Goal: Task Accomplishment & Management: Use online tool/utility

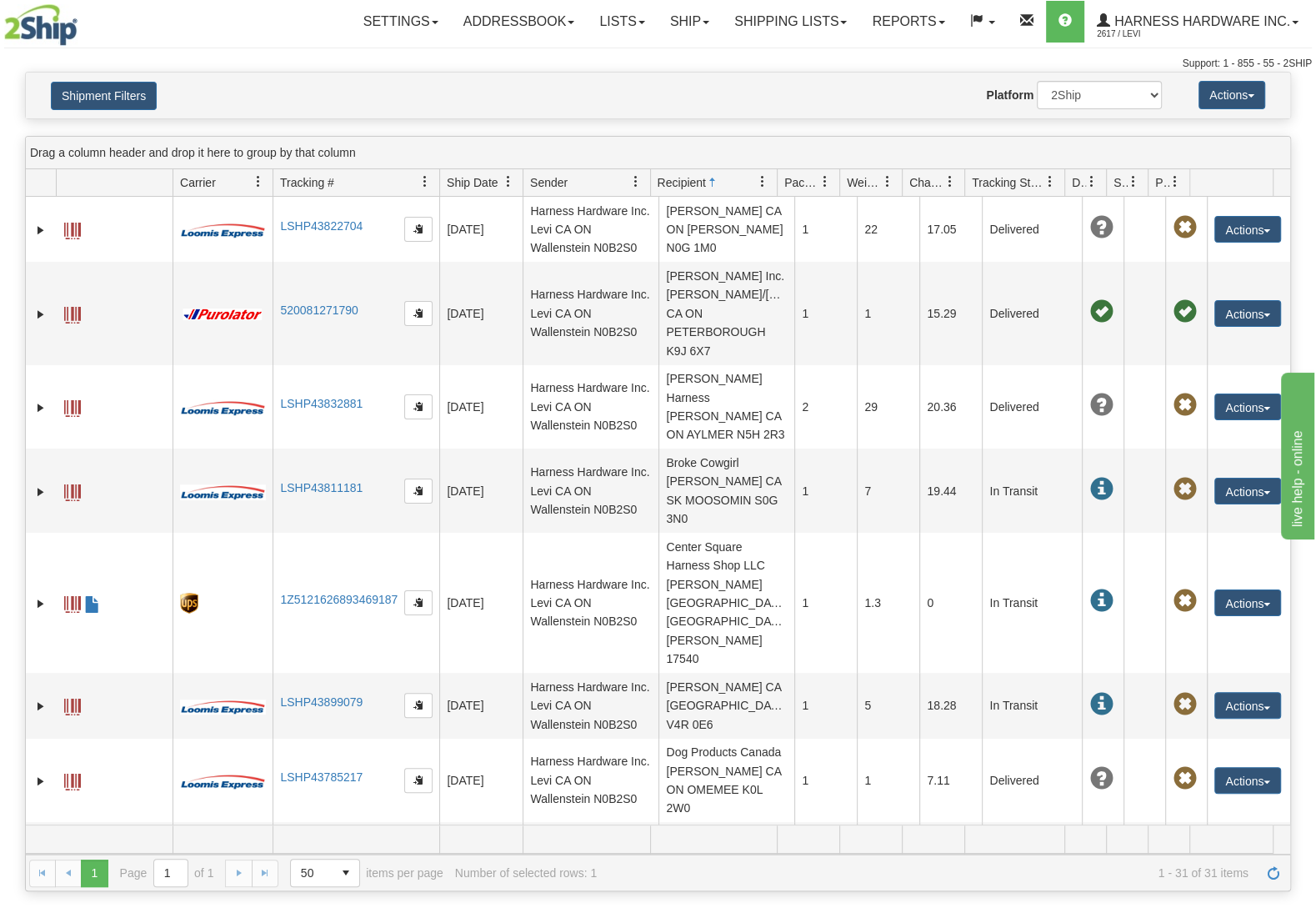
scroll to position [1051, 0]
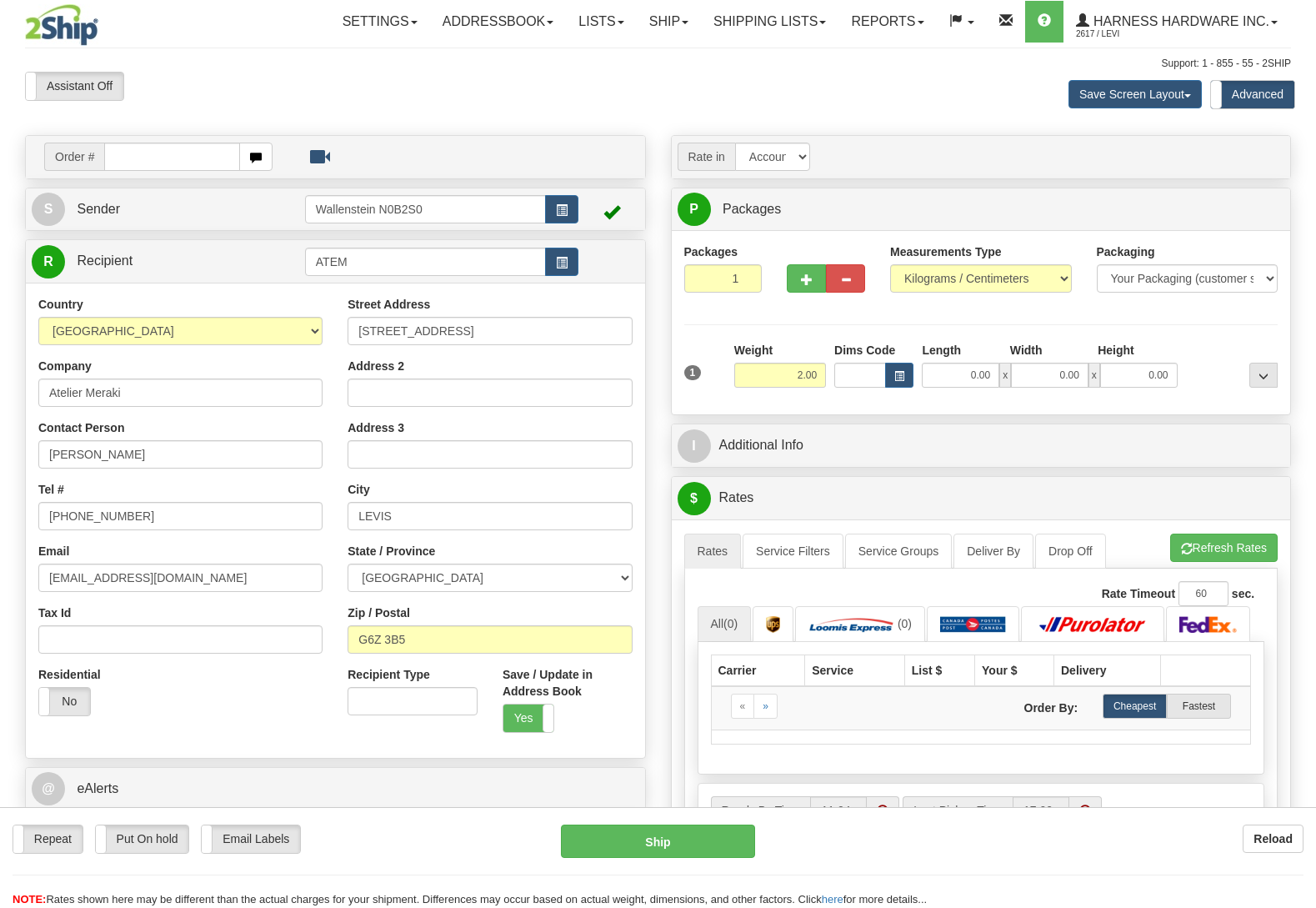
select select "QC"
click at [1270, 836] on b "Reload" at bounding box center [1273, 838] width 40 height 13
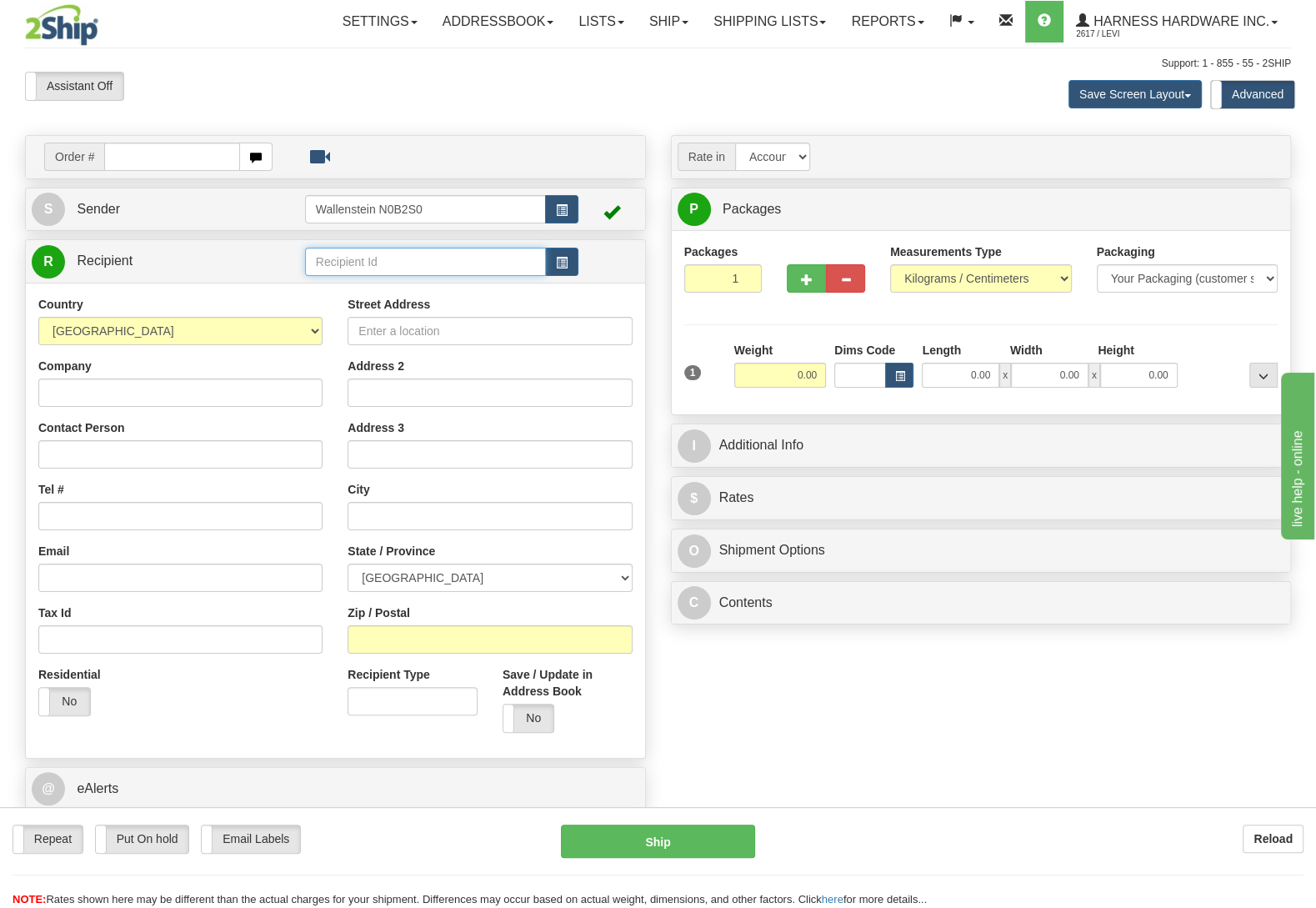
click at [389, 274] on input "text" at bounding box center [425, 262] width 241 height 29
click at [395, 295] on div "SSL" at bounding box center [421, 289] width 224 height 18
type input "SSL"
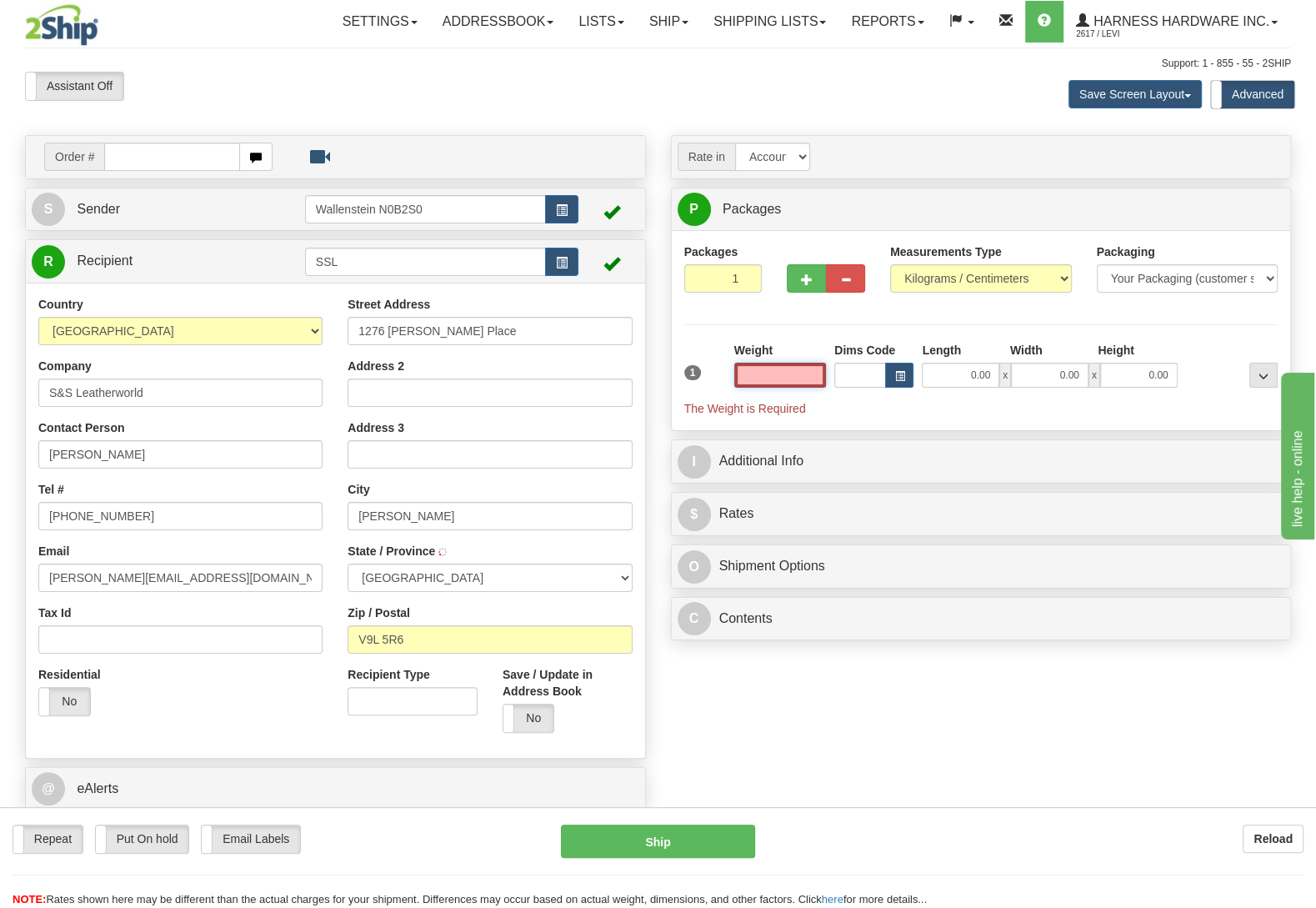
type input "NORTH COWICHAN"
click at [811, 372] on input "text" at bounding box center [781, 375] width 92 height 25
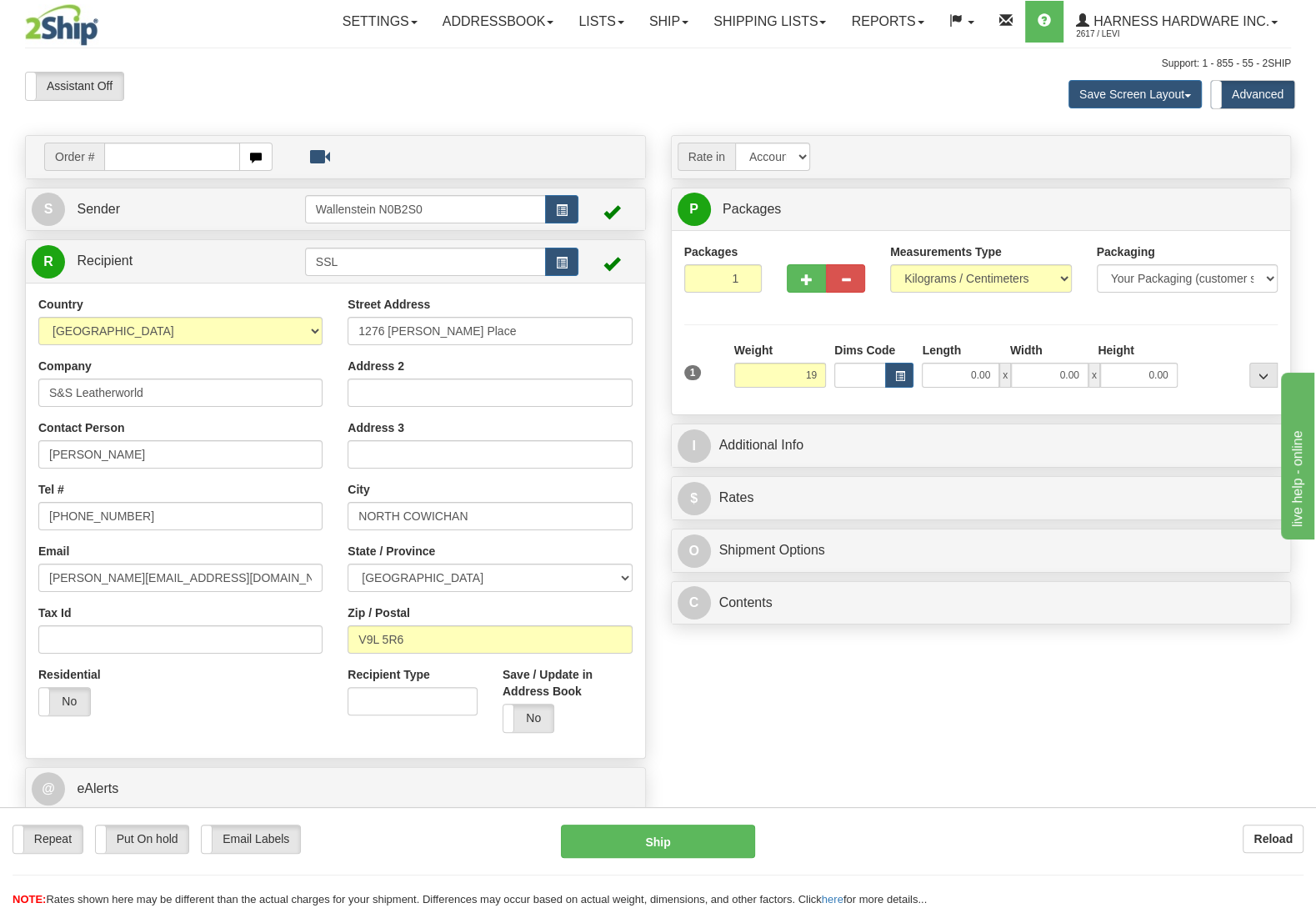
type input "19.00"
click at [1183, 332] on div "Packages 1 1 Measurements Type" at bounding box center [981, 322] width 594 height 158
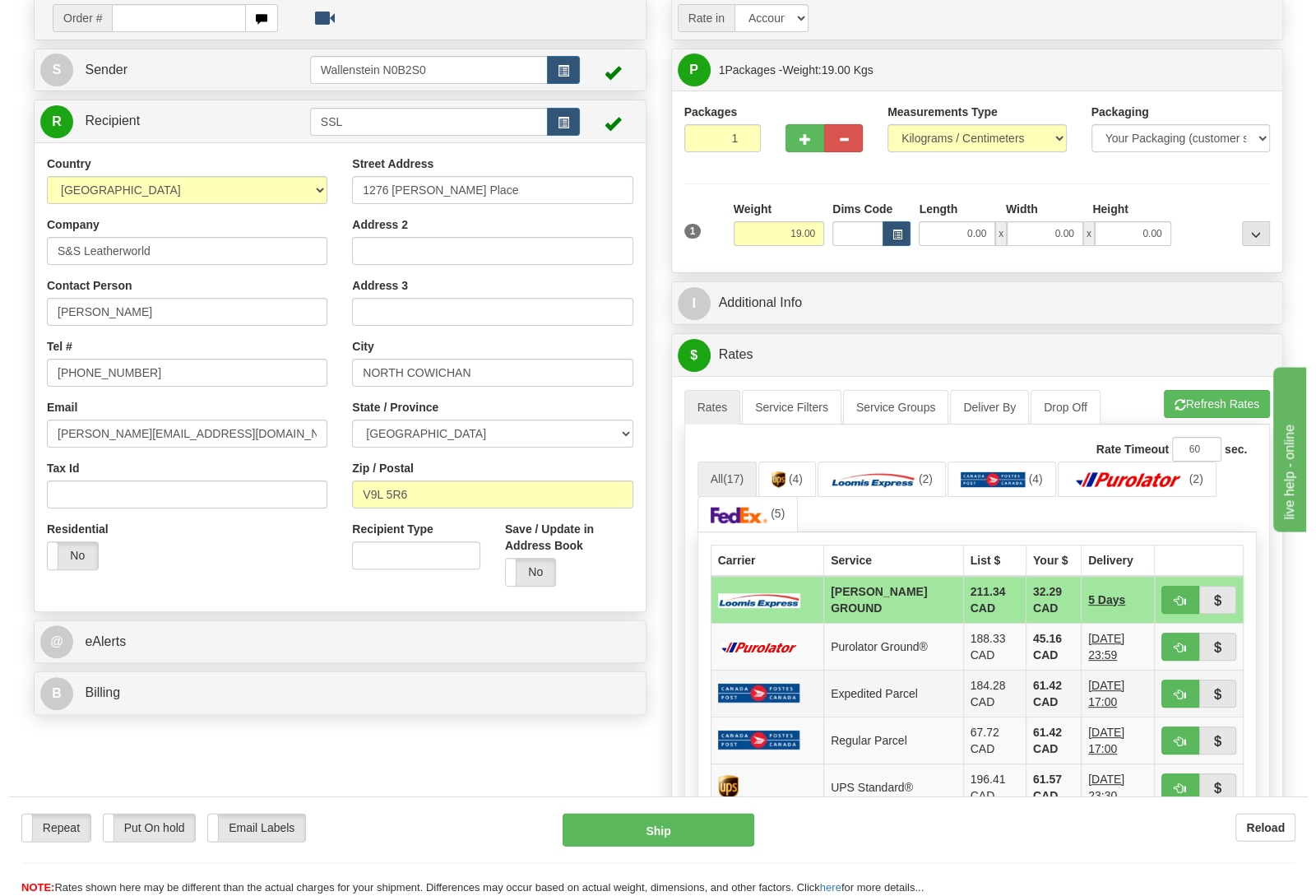
scroll to position [173, 0]
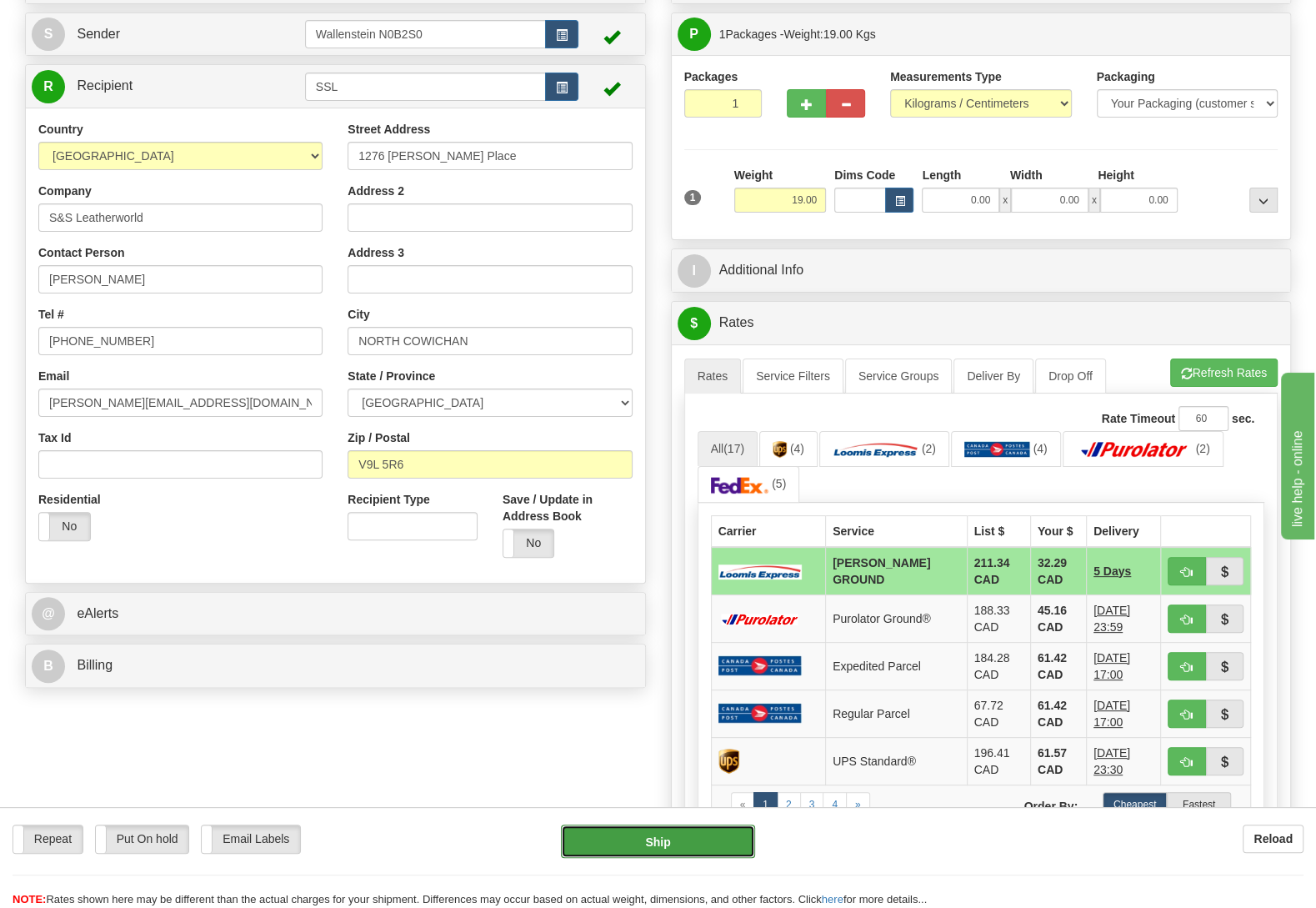
click at [691, 831] on button "Ship" at bounding box center [658, 841] width 194 height 33
type input "DD"
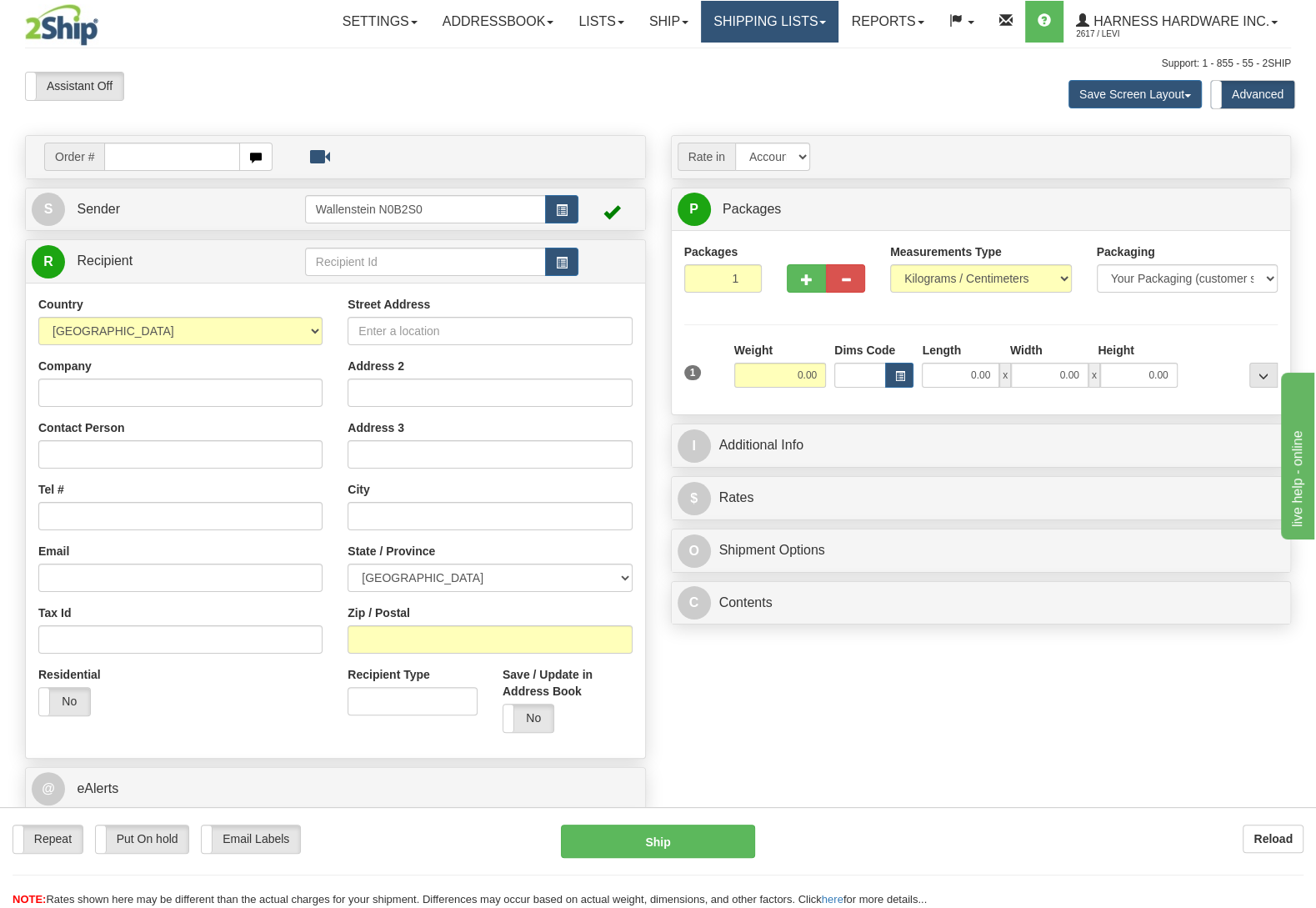
click at [717, 24] on link "Shipping lists" at bounding box center [769, 21] width 137 height 41
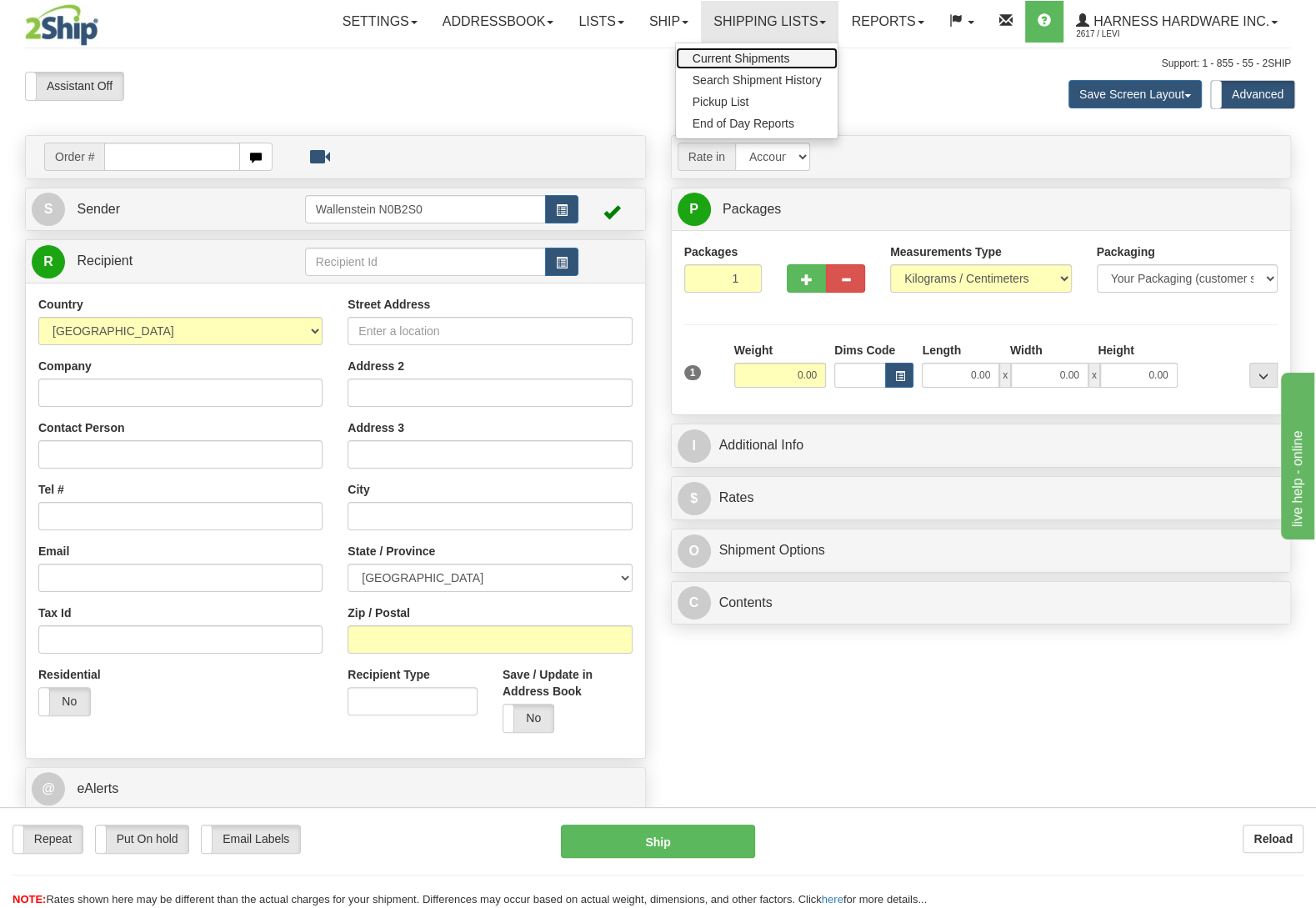
click at [709, 62] on span "Current Shipments" at bounding box center [741, 58] width 98 height 13
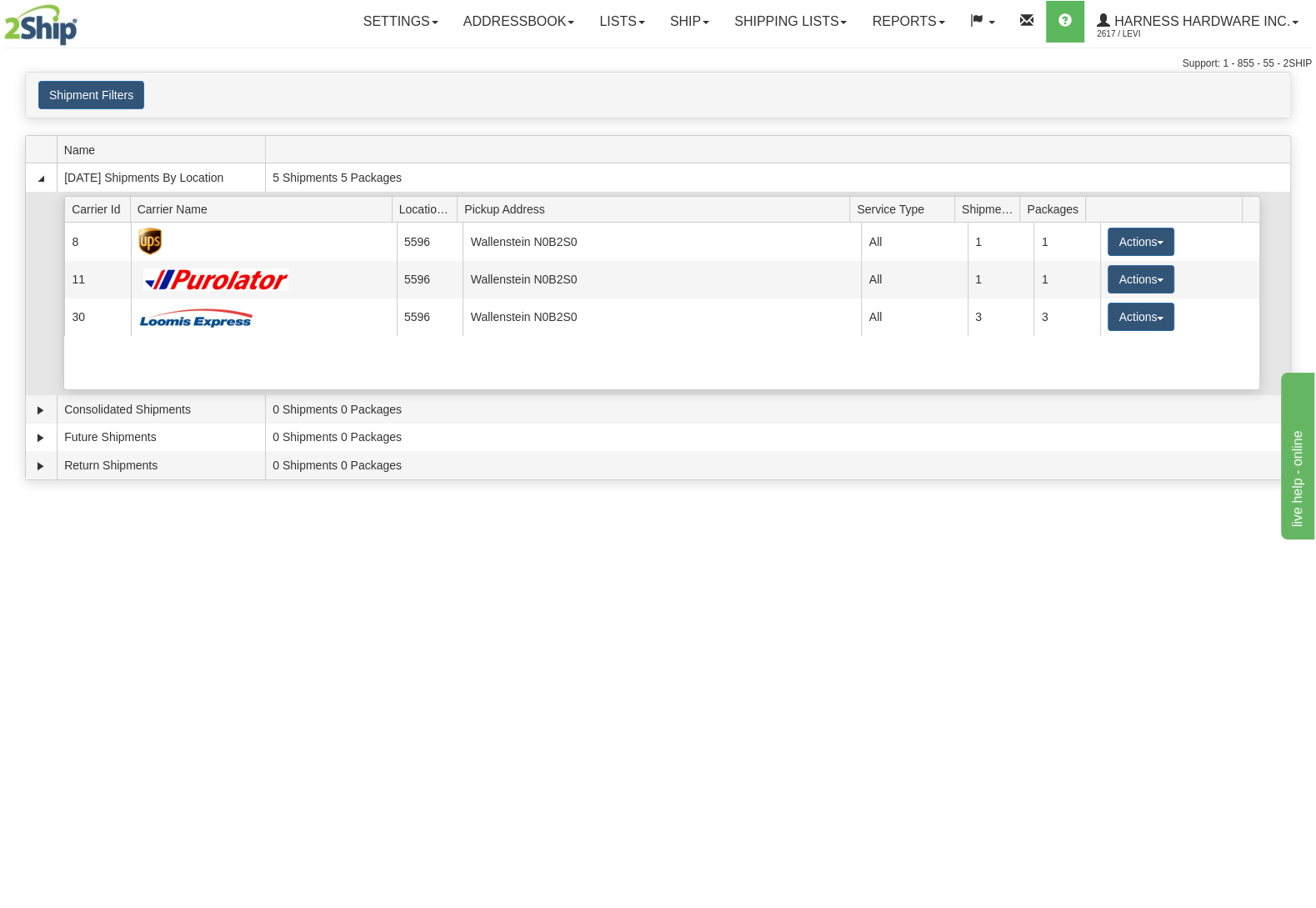
click at [1112, 343] on div "Current 8 5596 Wallenstein N0B2S0 14098 All 1 1 Actions Details Close Pickup Zi…" at bounding box center [662, 306] width 1195 height 167
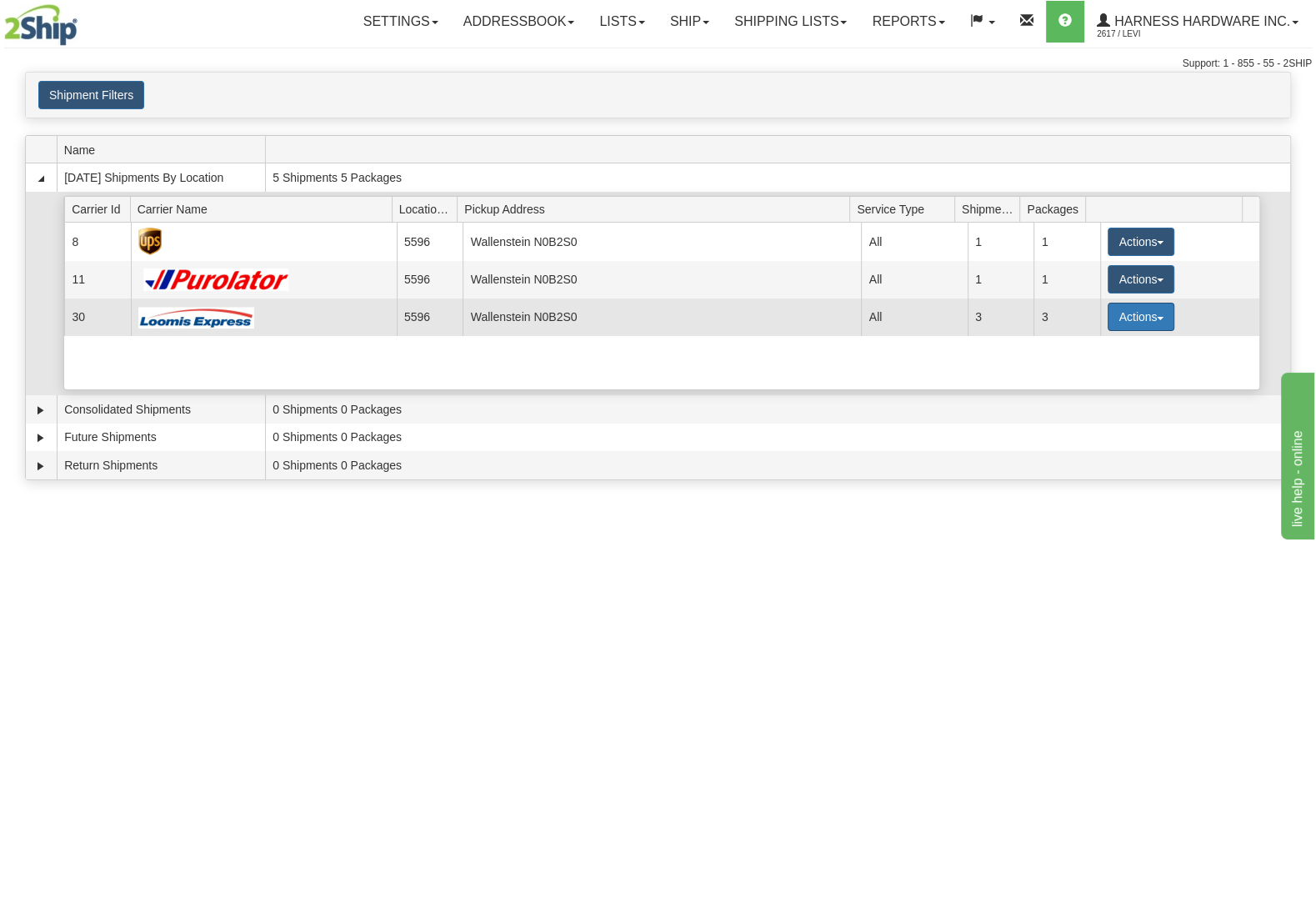
click at [1112, 331] on button "Actions" at bounding box center [1141, 317] width 66 height 29
click at [1104, 350] on link "Details" at bounding box center [1107, 349] width 134 height 22
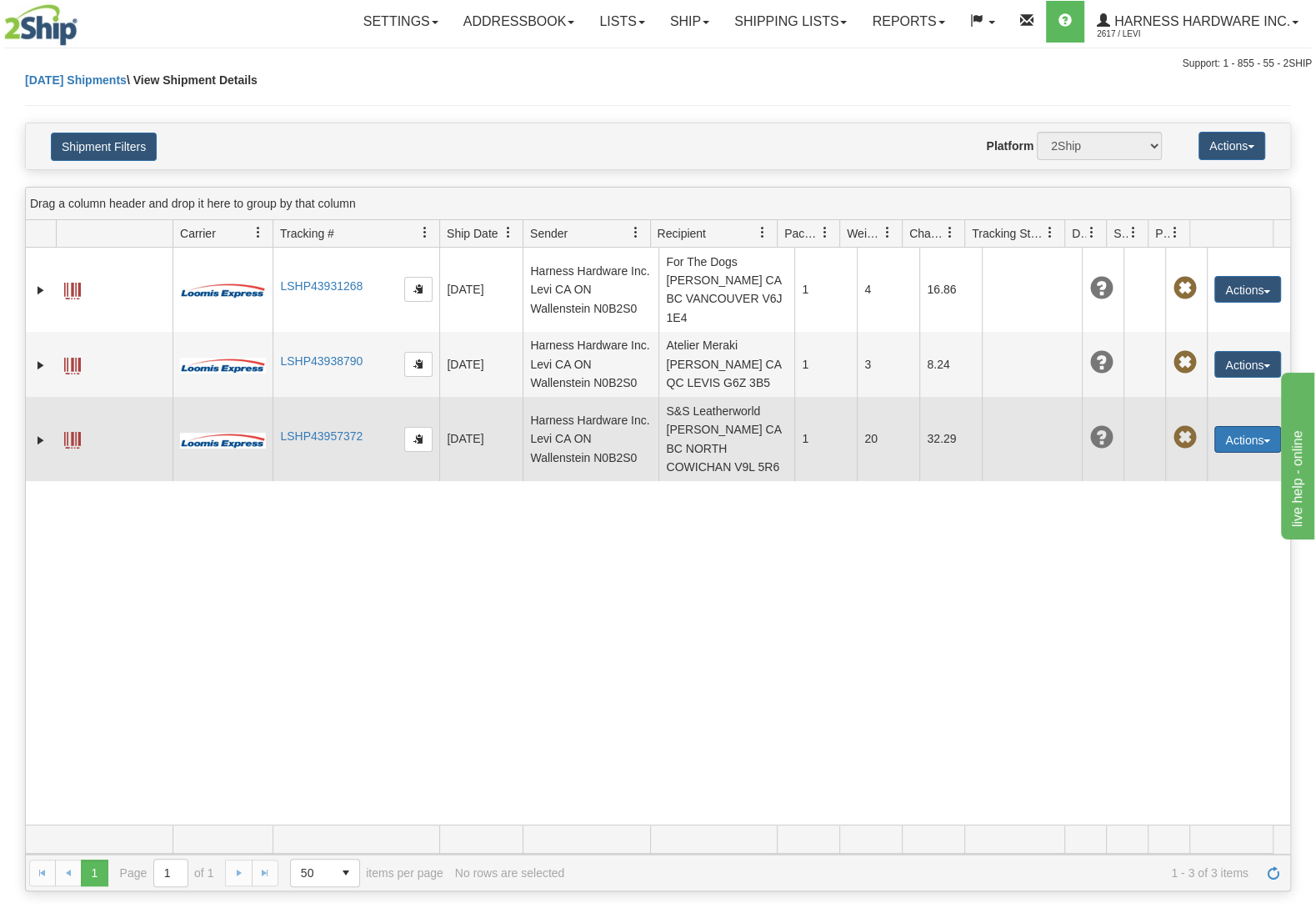
click at [1215, 453] on button "Actions" at bounding box center [1248, 439] width 66 height 27
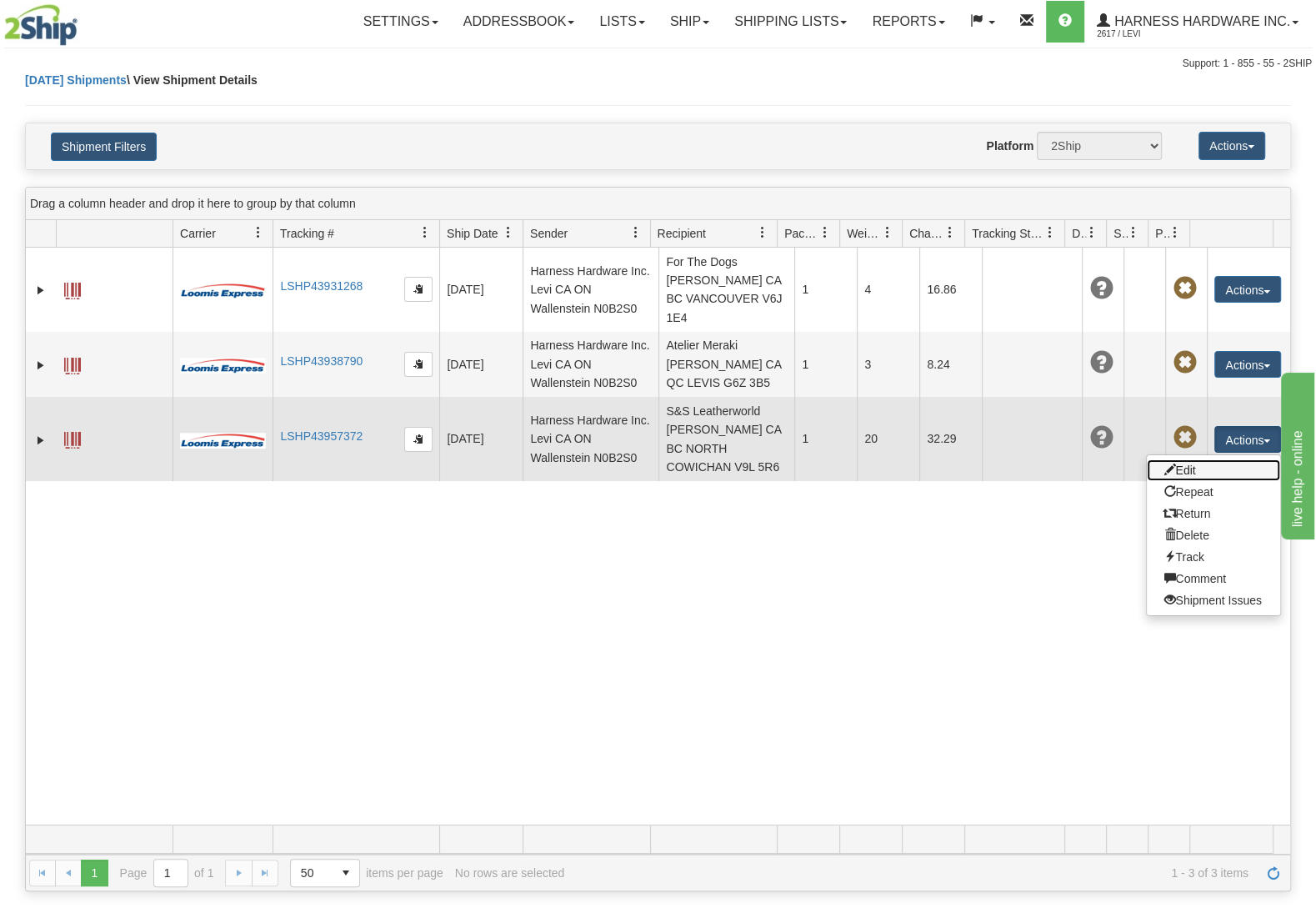
click at [1204, 481] on link "Edit" at bounding box center [1214, 471] width 134 height 22
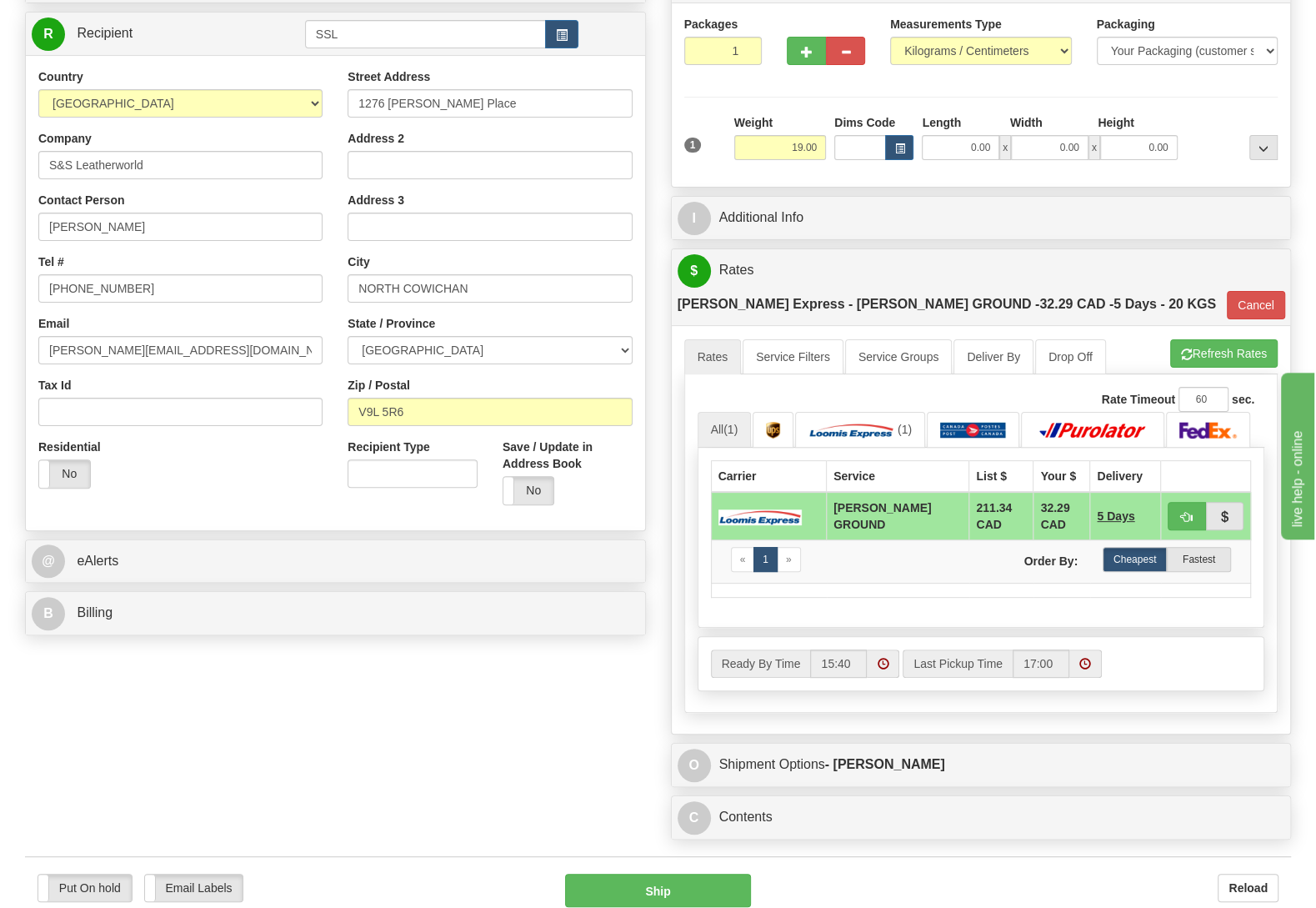
scroll to position [262, 0]
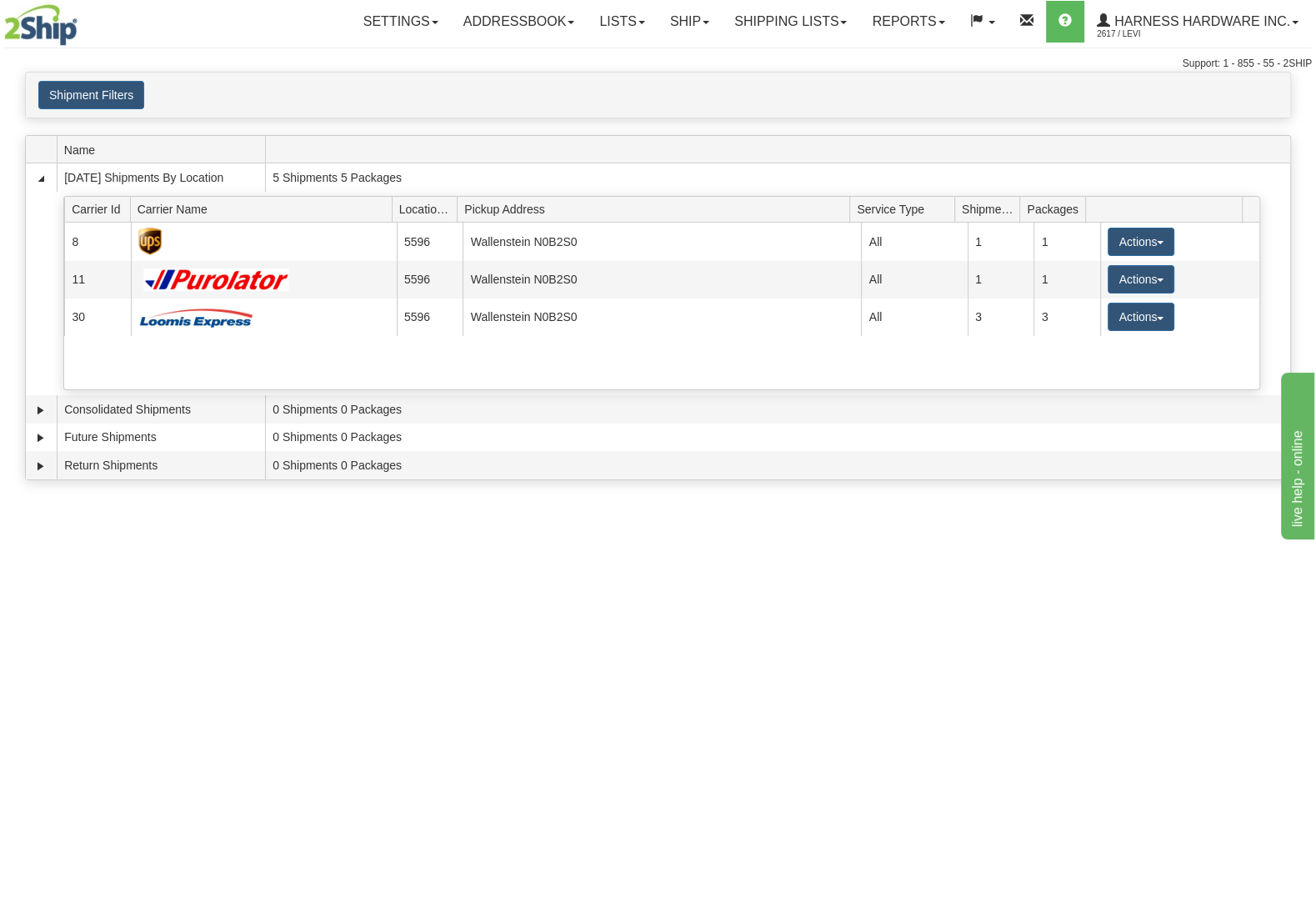
click at [271, 899] on div "Toggle navigation Settings Shipping Preferences Fields Preferences New Recipien…" at bounding box center [658, 454] width 1316 height 908
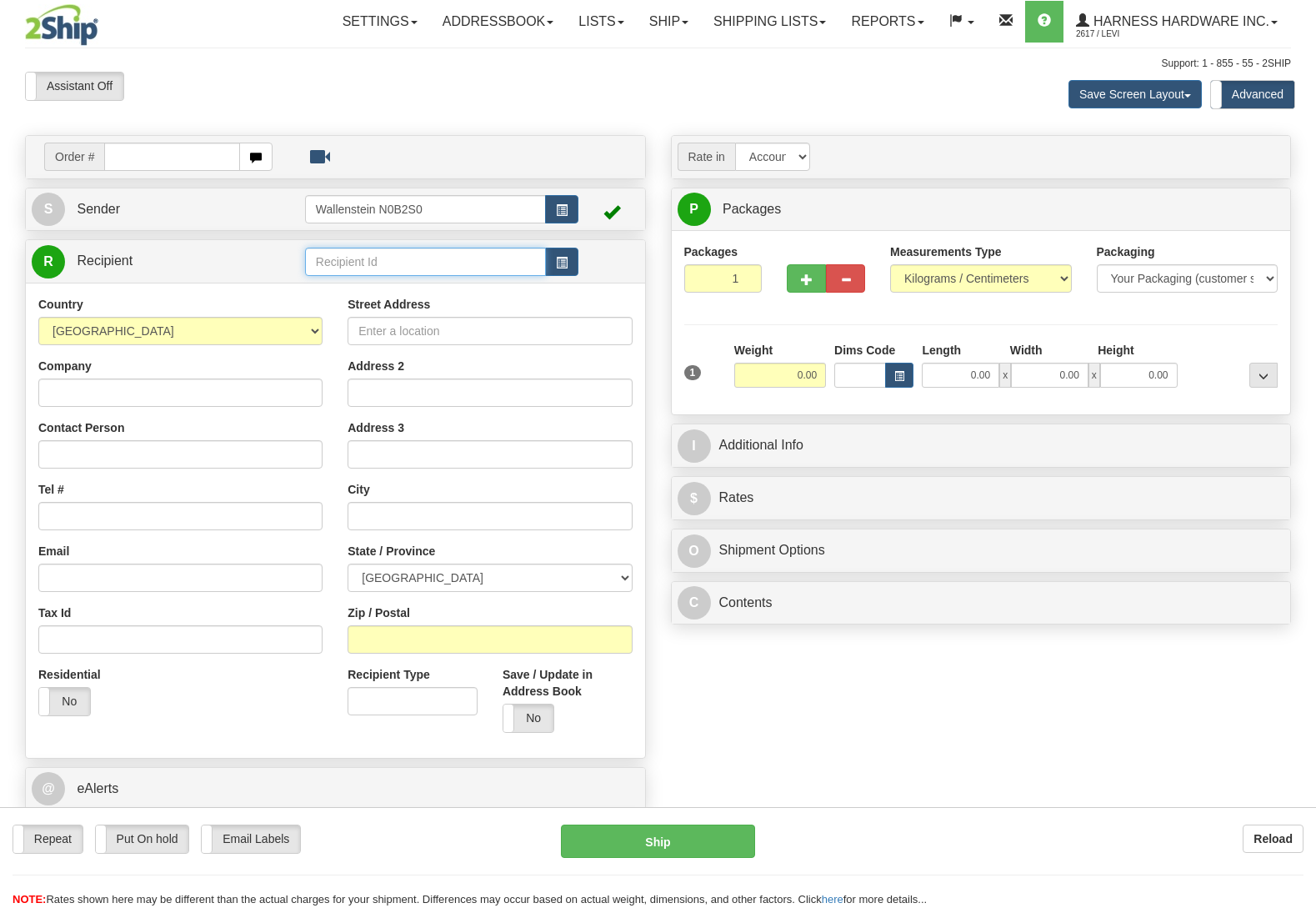
drag, startPoint x: 0, startPoint y: 0, endPoint x: 353, endPoint y: 265, distance: 441.4
click at [353, 265] on input "text" at bounding box center [425, 262] width 241 height 29
click at [353, 262] on input "text" at bounding box center [425, 262] width 241 height 29
click at [346, 283] on div "WILO" at bounding box center [421, 289] width 224 height 18
type input "WILO"
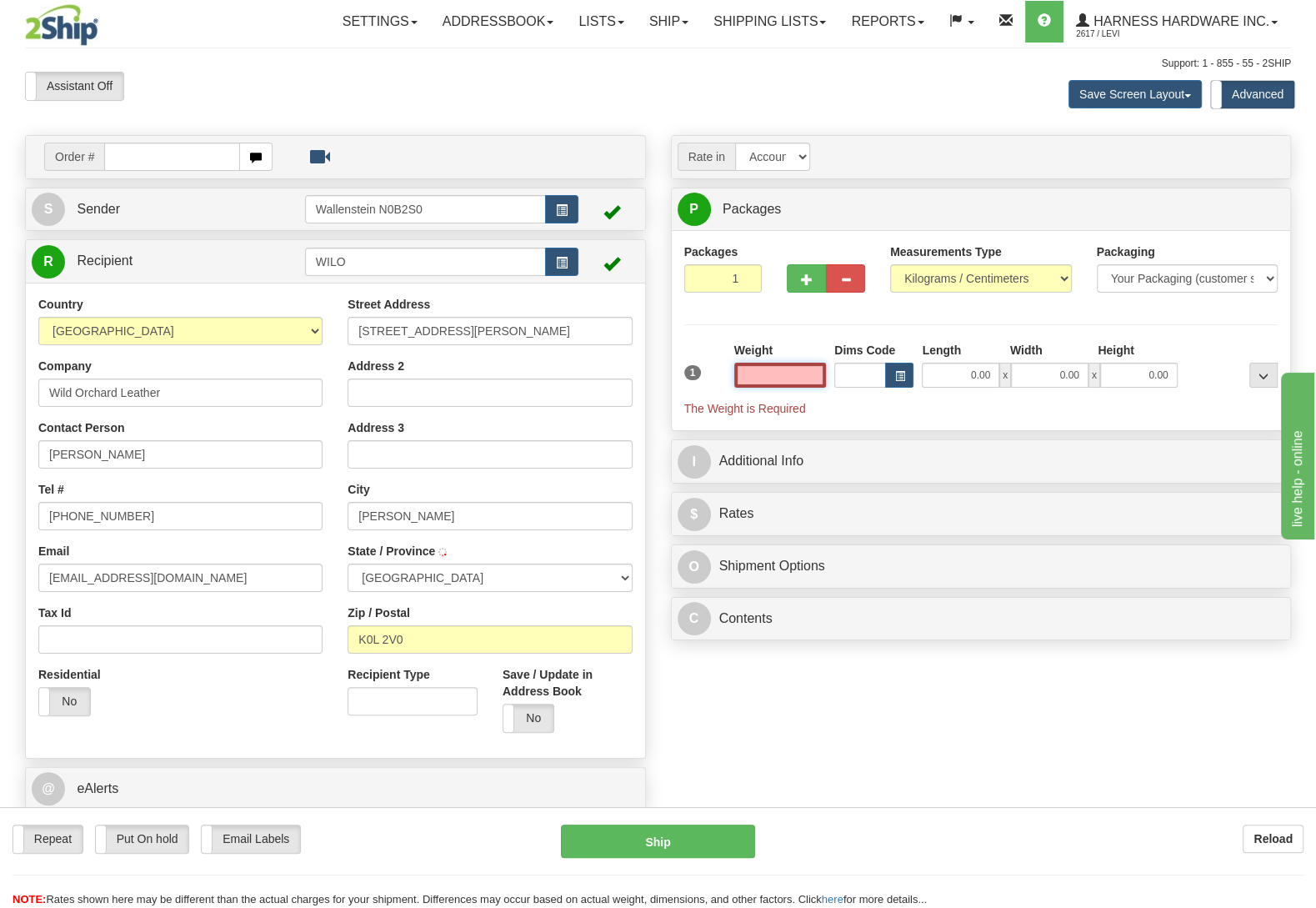
click at [741, 382] on input "text" at bounding box center [781, 375] width 92 height 25
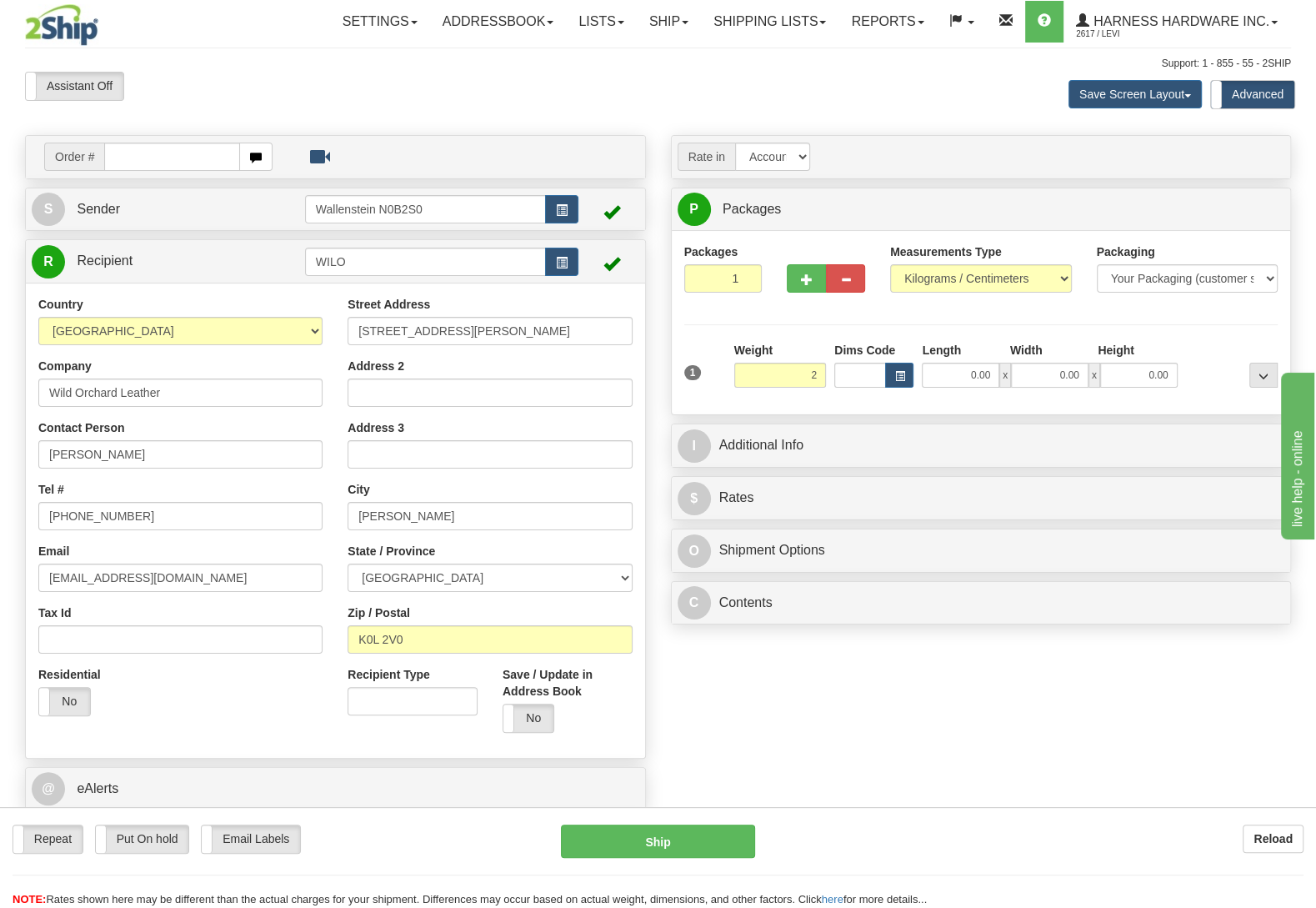
type input "2.00"
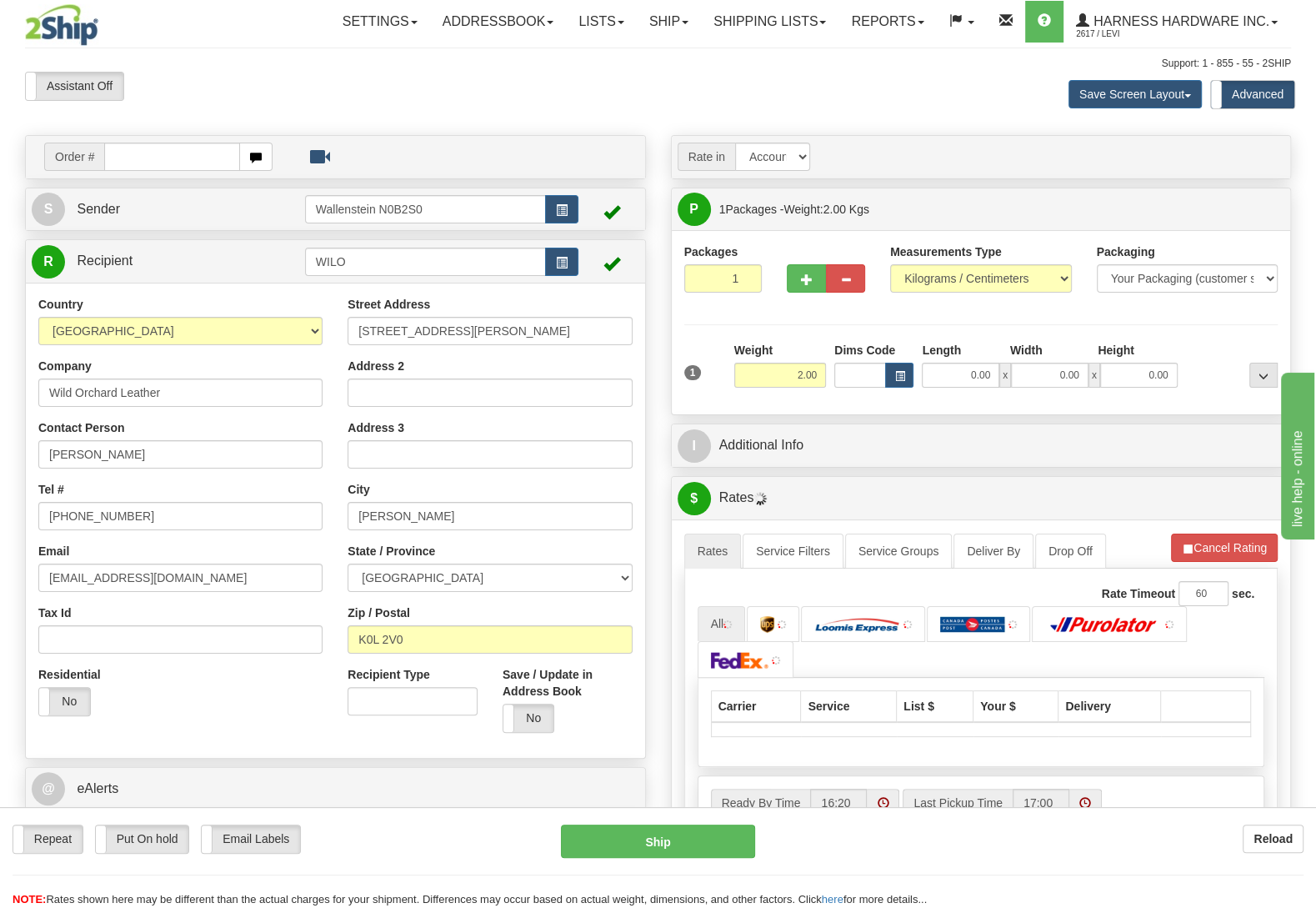
click at [1188, 328] on div "Packages 1 1 Measurements Type" at bounding box center [981, 322] width 594 height 158
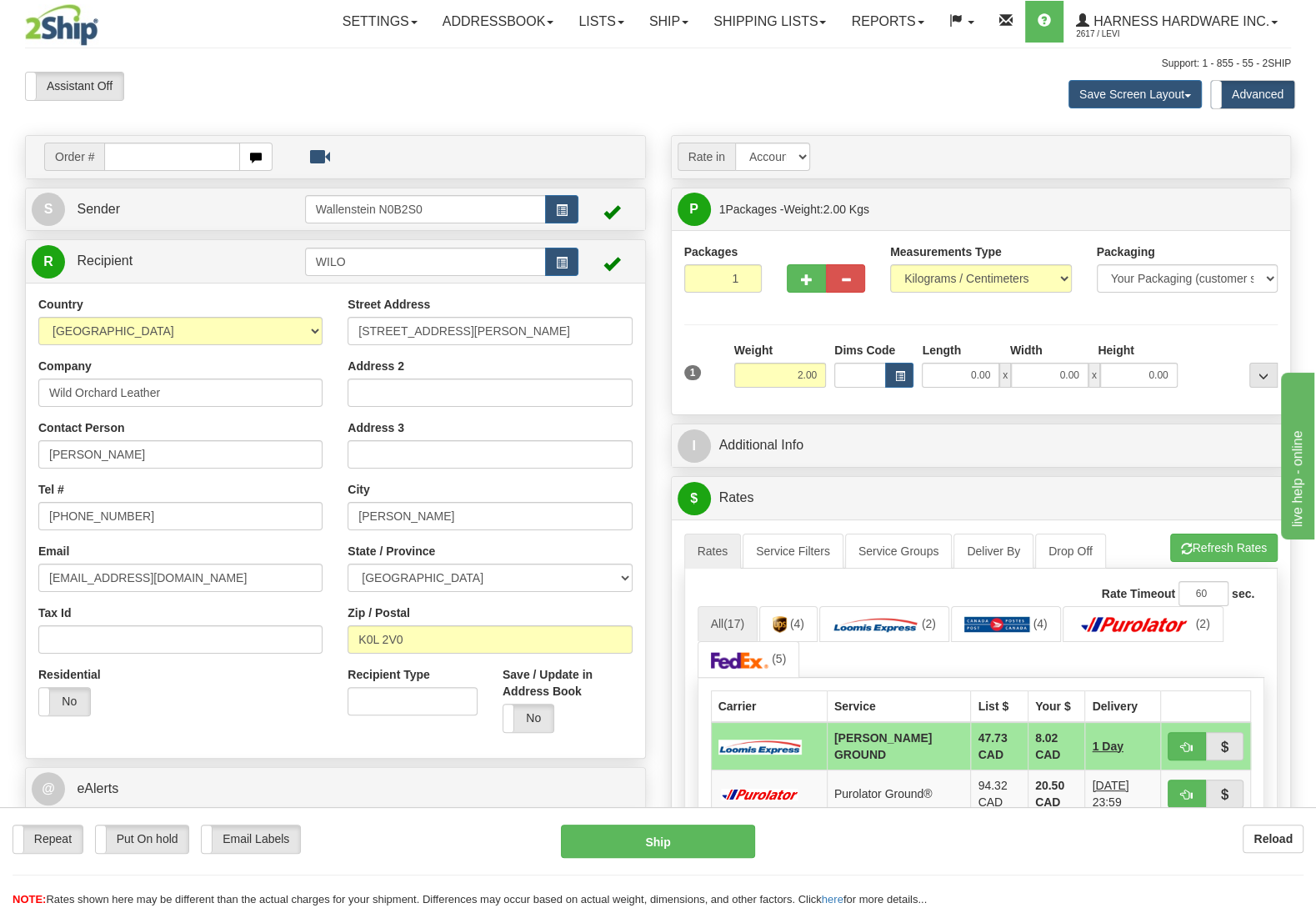
click at [609, 818] on div "Repeat Repeat Put On hold Put On hold Print Order Slip Print Order Slip Email L…" at bounding box center [658, 857] width 1316 height 101
click at [592, 834] on button "Ship" at bounding box center [658, 841] width 194 height 33
type input "DD"
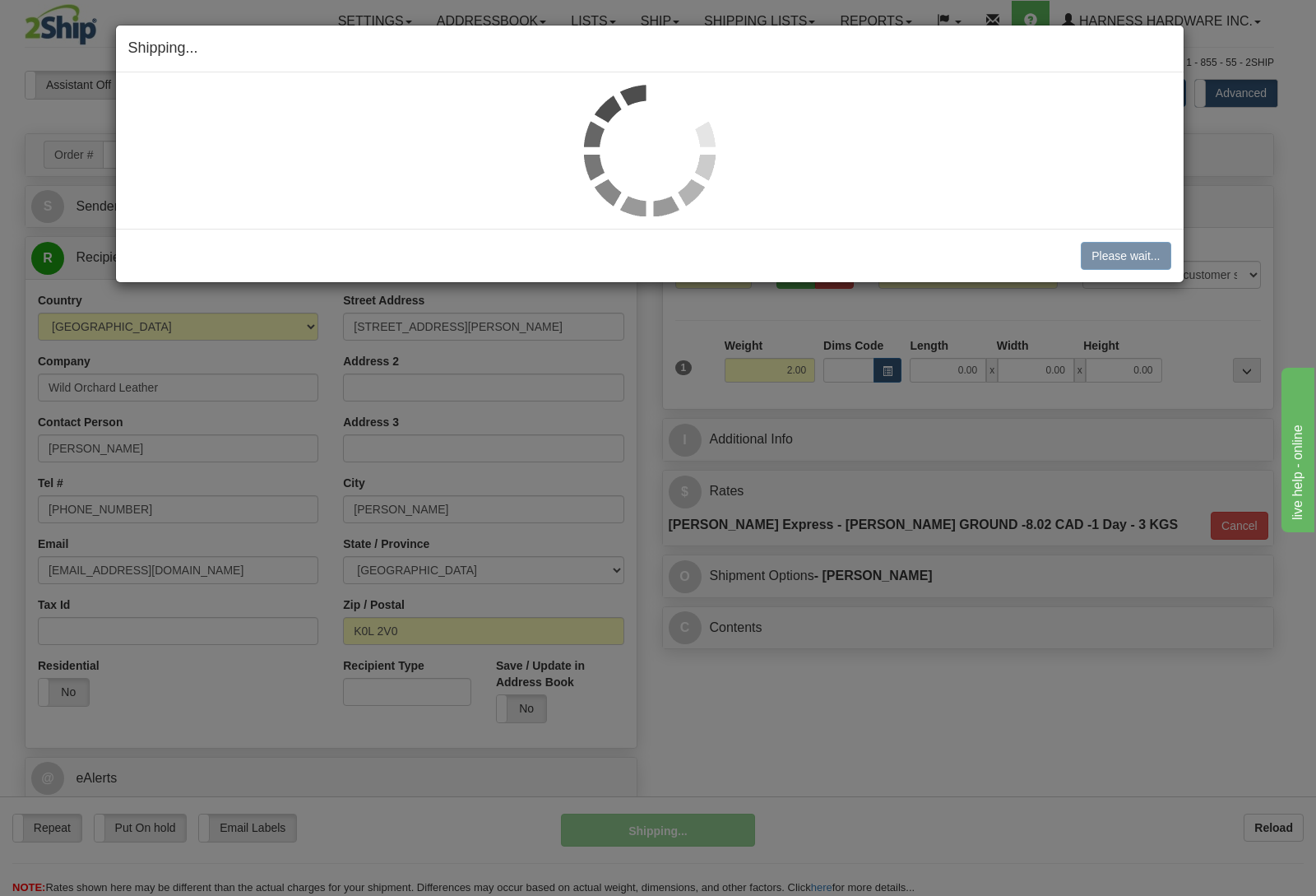
click at [584, 823] on body "Training Course Close Toggle navigation Settings Shipping Preferences New Recip…" at bounding box center [658, 448] width 1316 height 896
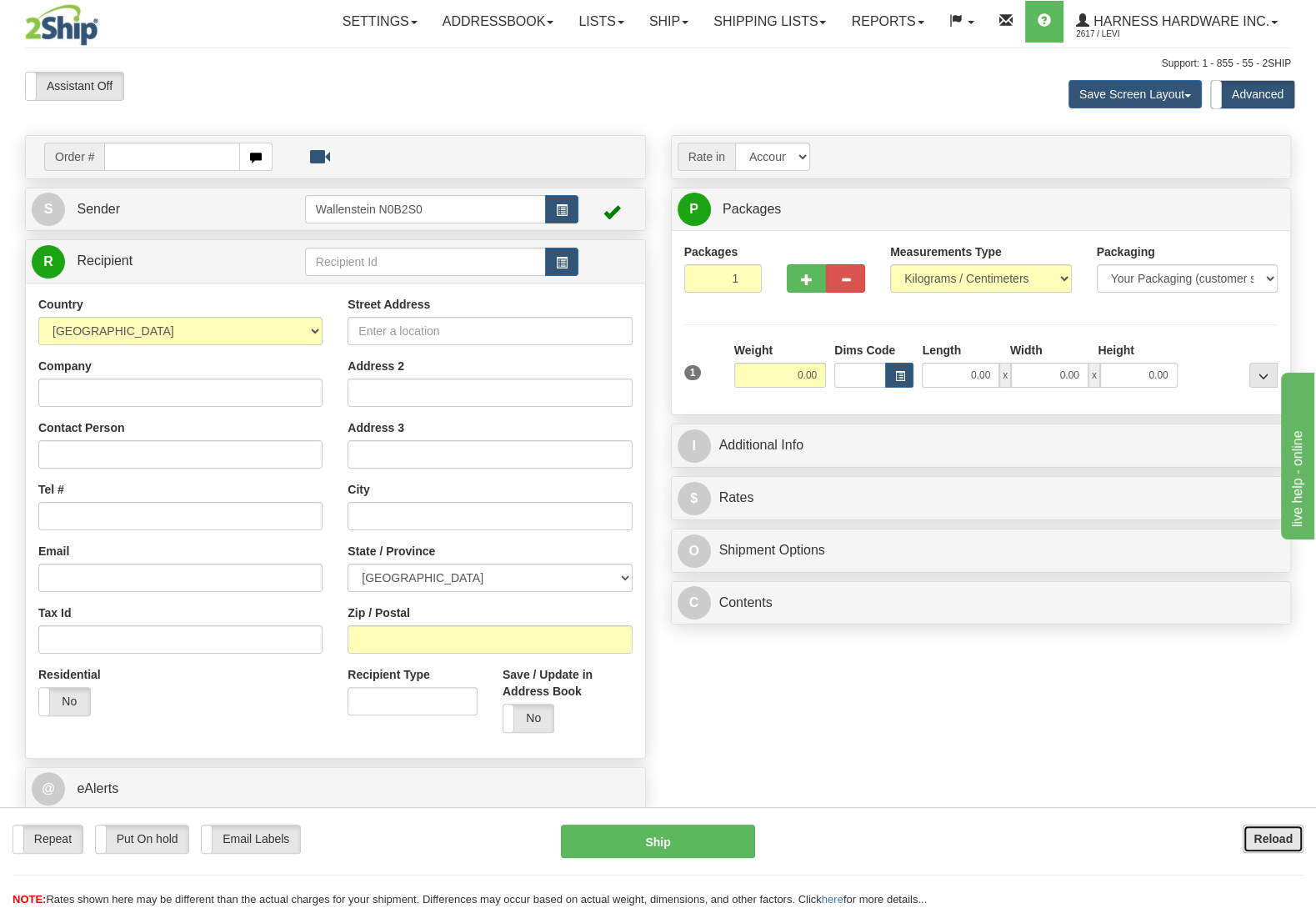
click at [1250, 838] on button "Reload" at bounding box center [1274, 838] width 61 height 29
click at [350, 262] on input "text" at bounding box center [425, 262] width 241 height 29
click at [340, 284] on div "PRAP" at bounding box center [421, 289] width 224 height 18
type input "PRAP"
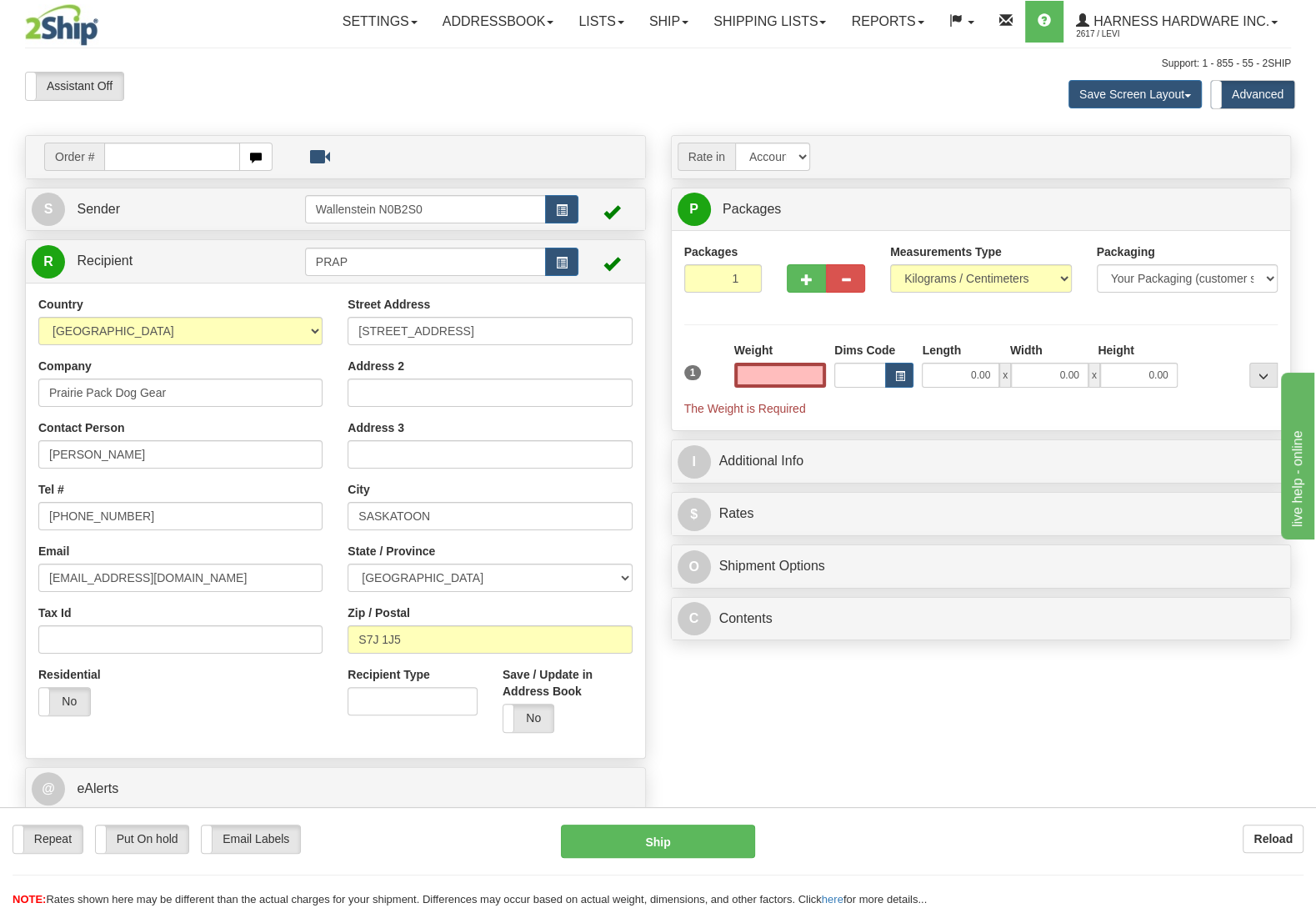
type input "0.00"
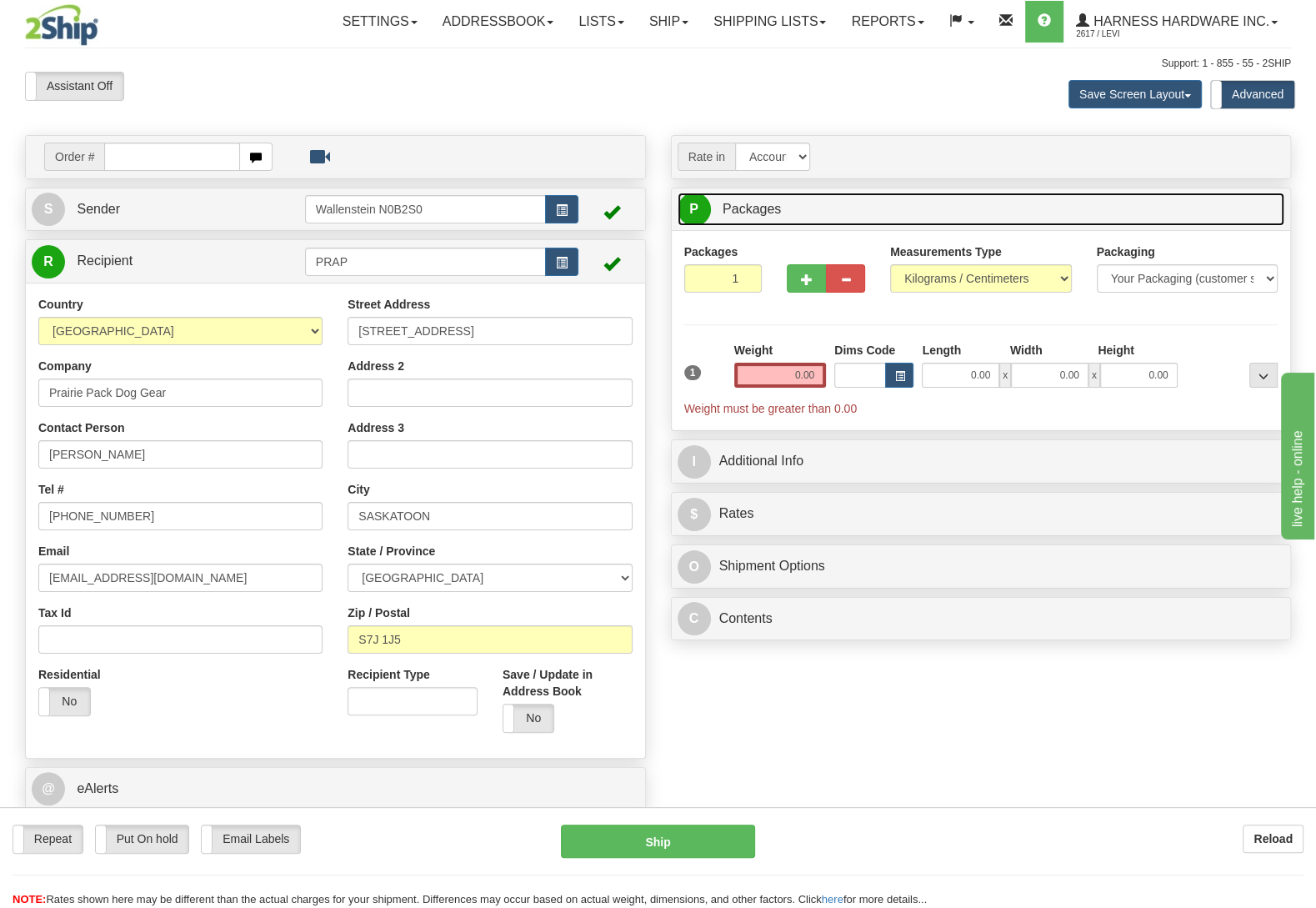
click at [893, 195] on link "P Packages 1 Packages - Weight: 0.00 Kgs" at bounding box center [982, 209] width 608 height 34
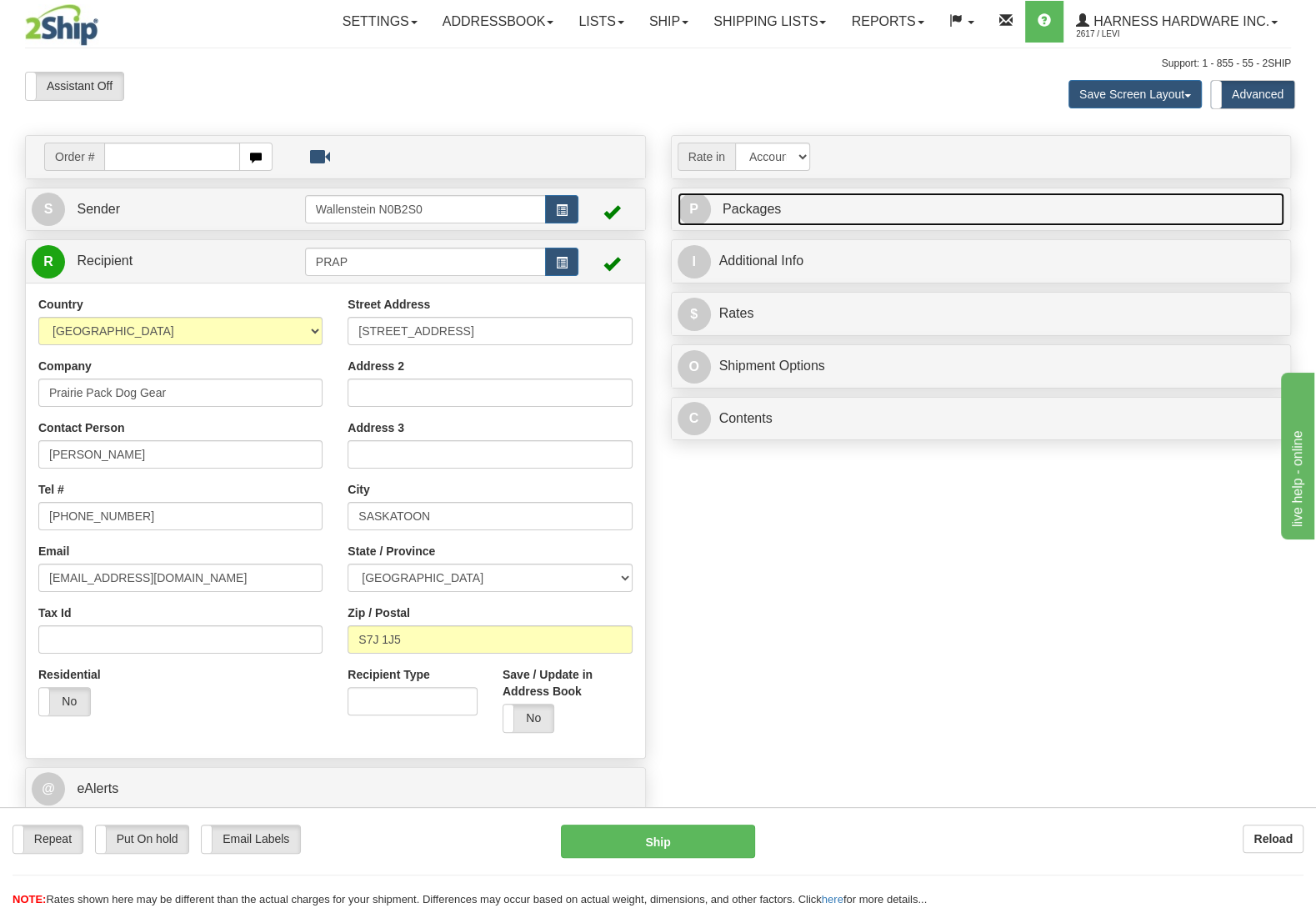
scroll to position [43, 0]
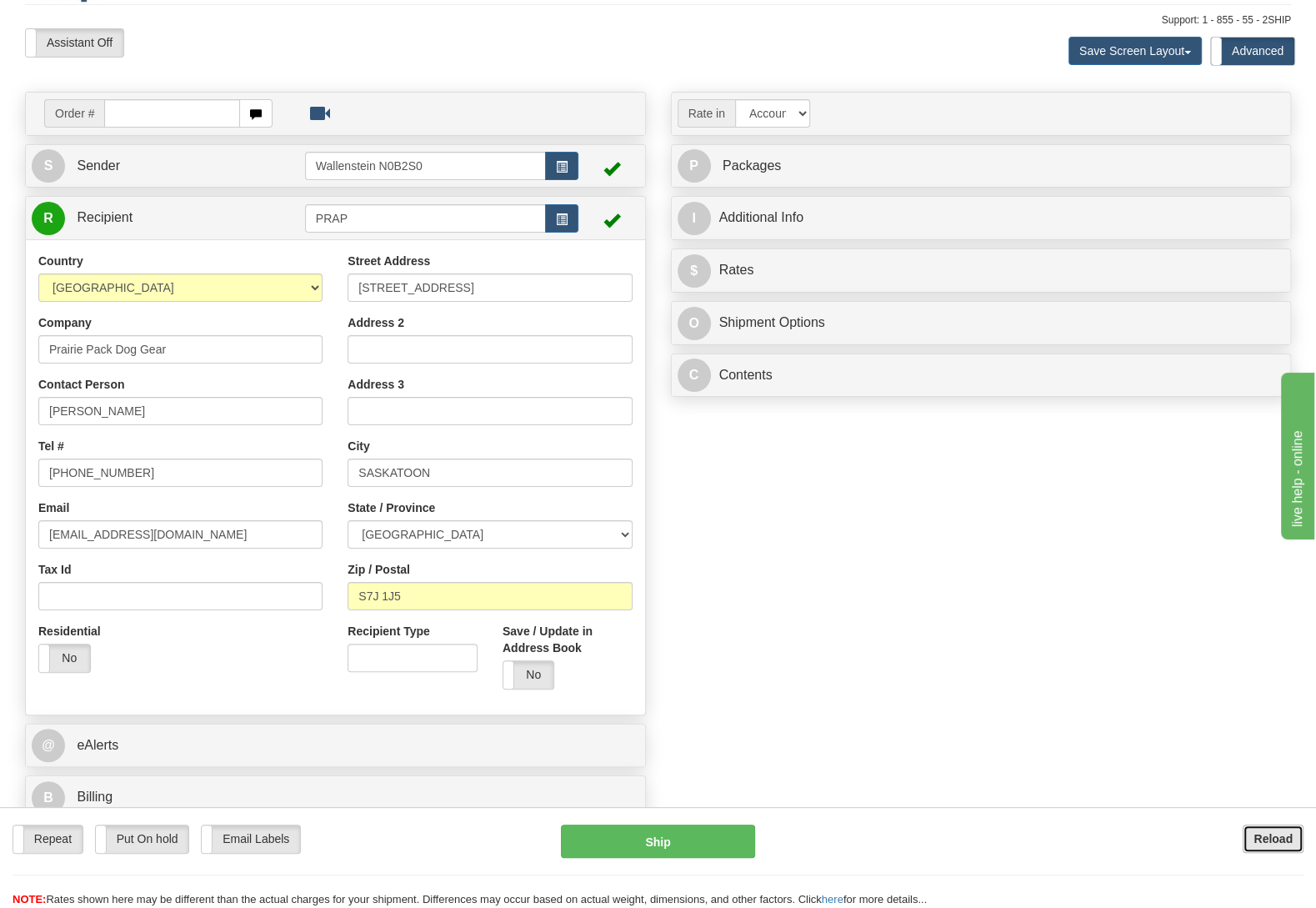
click at [1250, 832] on button "Reload" at bounding box center [1274, 838] width 61 height 29
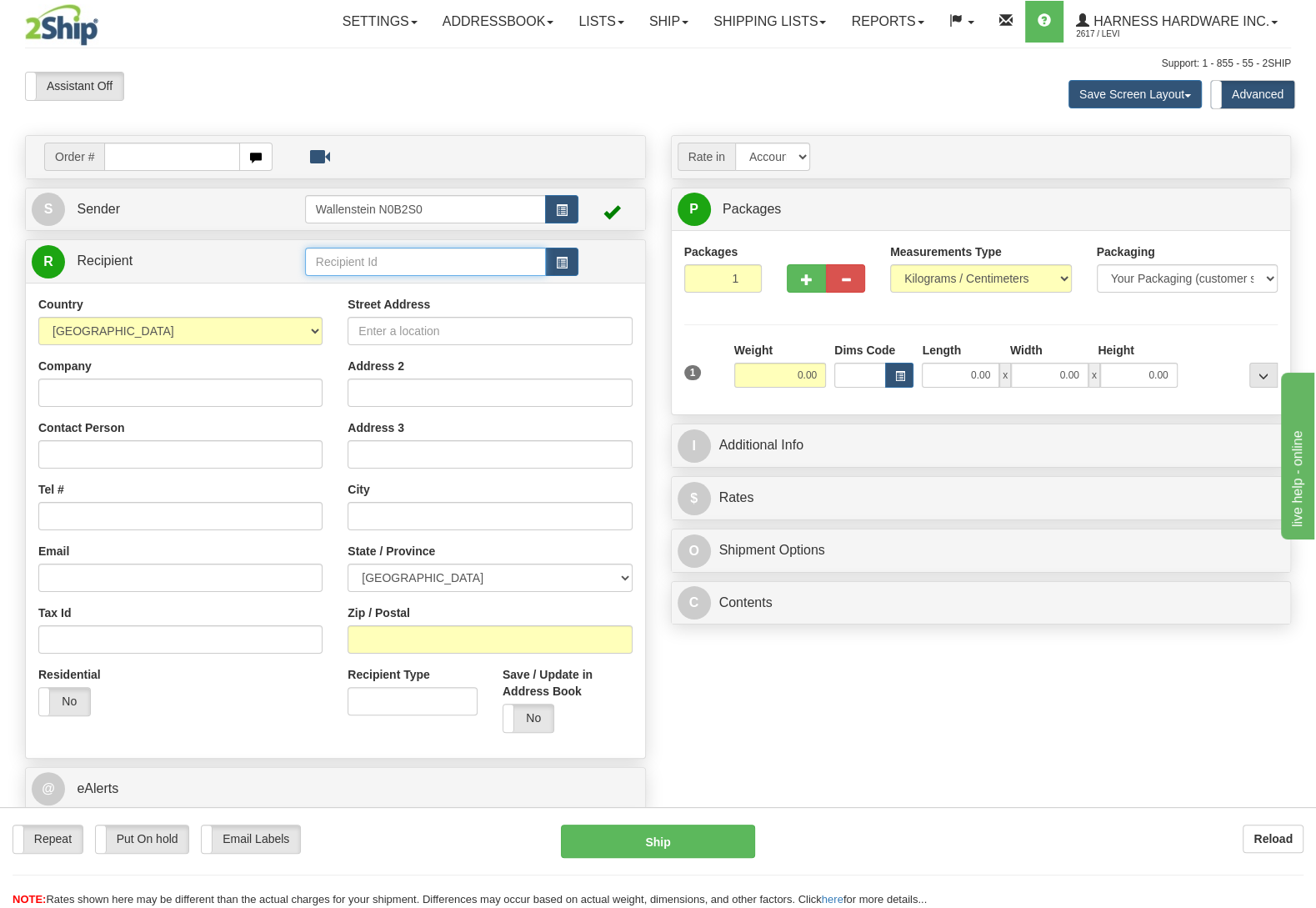
click at [382, 268] on input "text" at bounding box center [425, 262] width 241 height 29
click at [365, 288] on div "PRAP" at bounding box center [421, 289] width 224 height 18
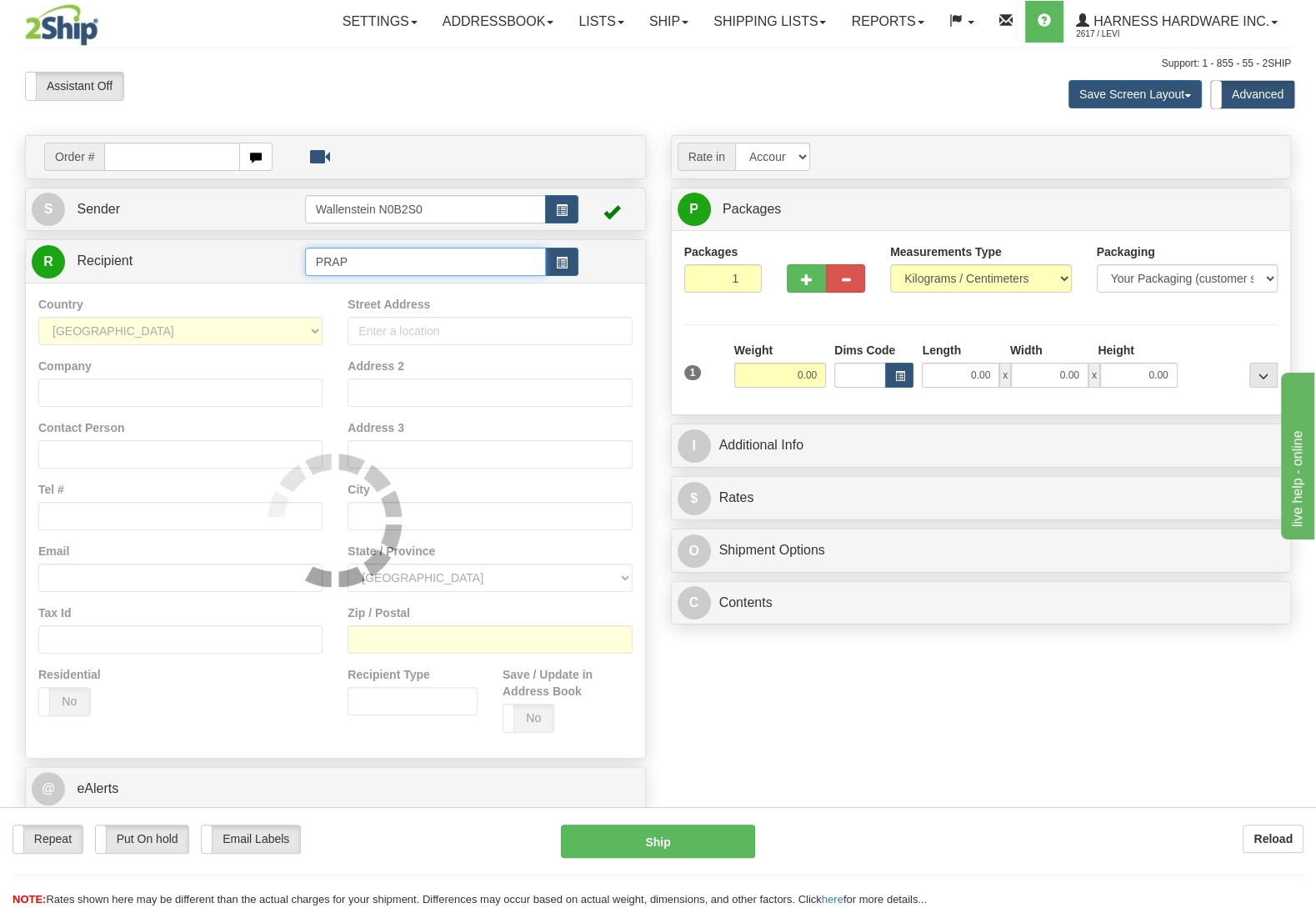
type input "PRAP"
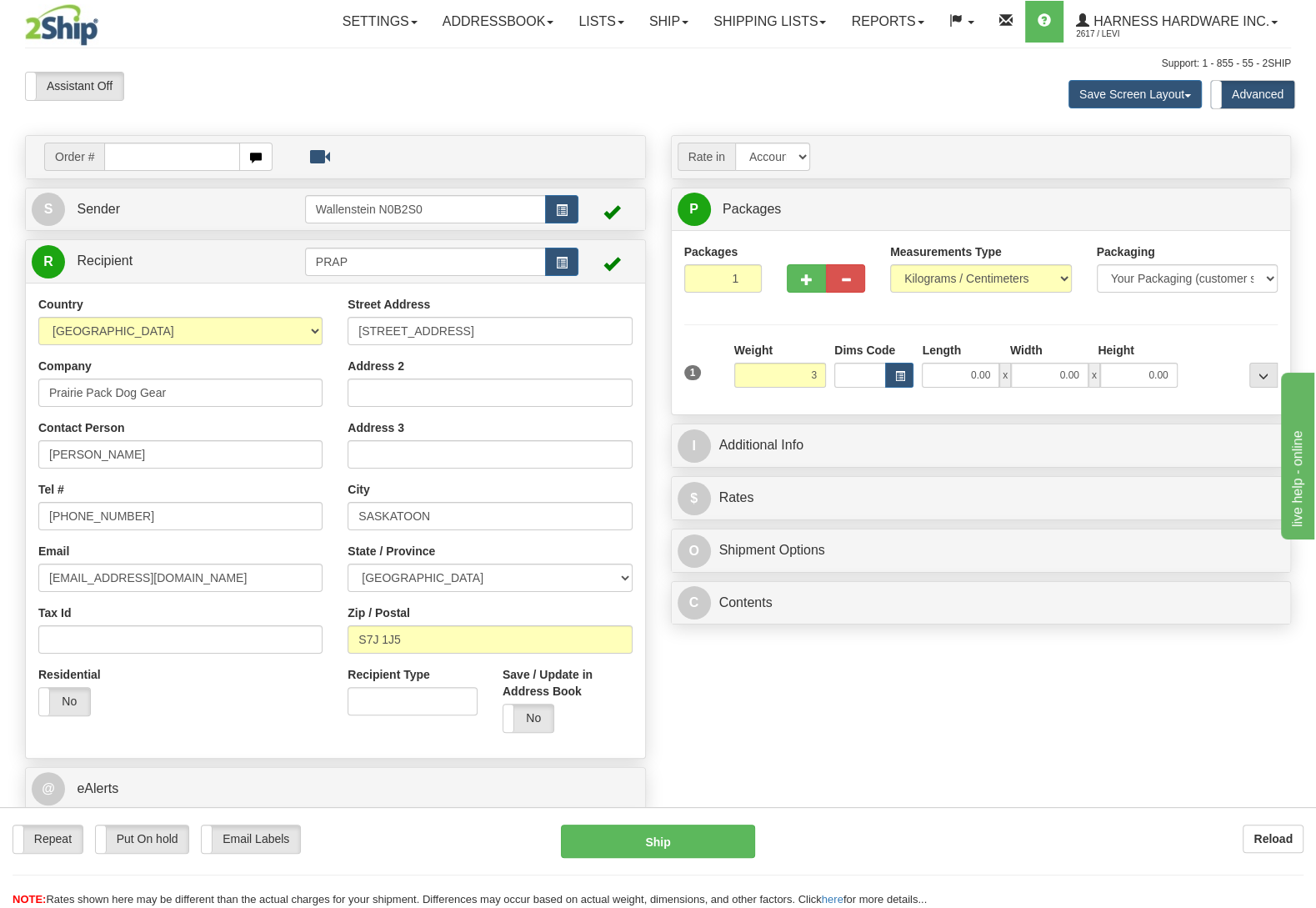
type input "3.00"
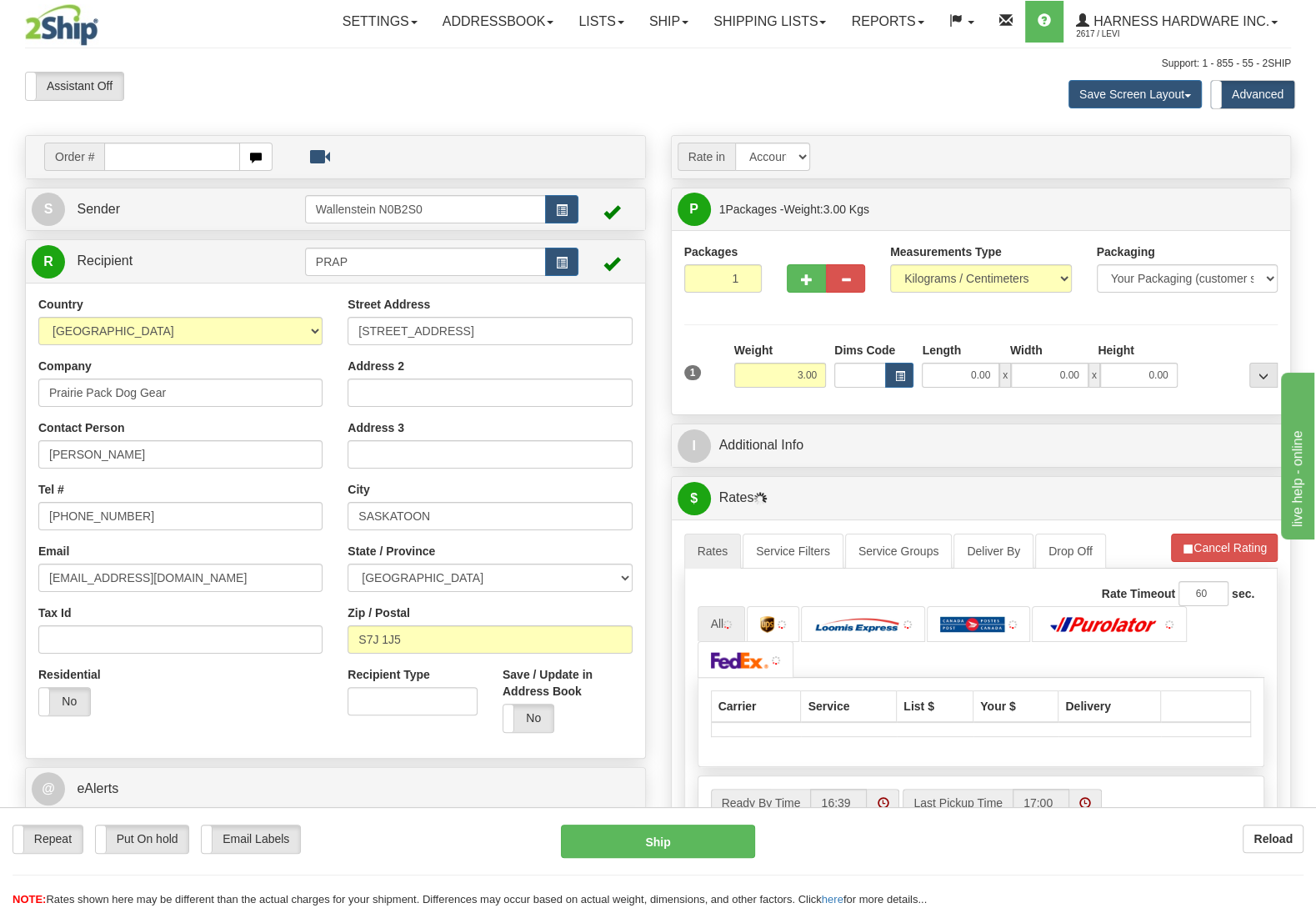
click at [1218, 348] on div at bounding box center [1232, 365] width 100 height 46
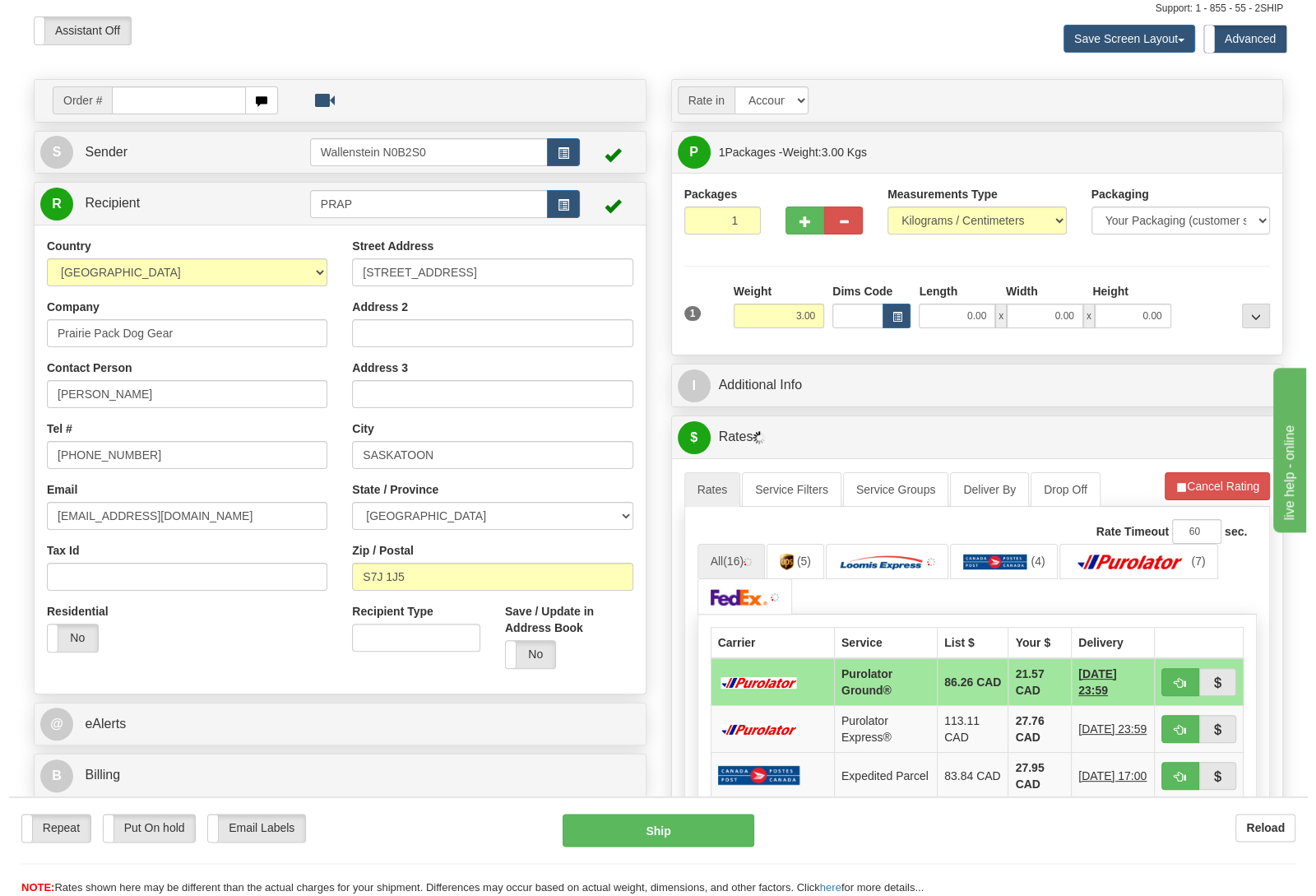
scroll to position [86, 0]
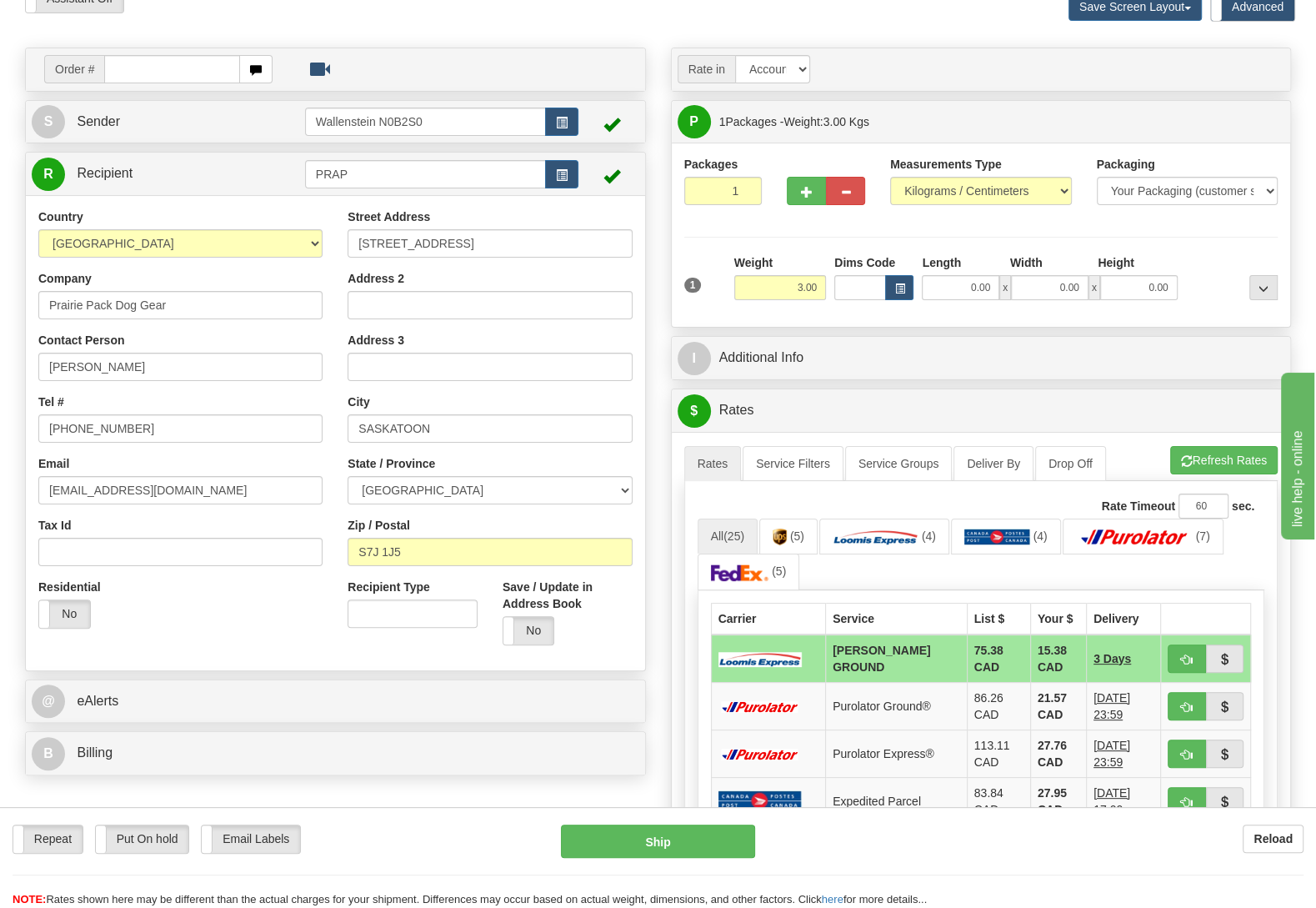
click at [697, 821] on div "Repeat Repeat Put On hold Put On hold Print Order Slip Print Order Slip Email L…" at bounding box center [658, 857] width 1316 height 101
click at [691, 831] on button "Ship" at bounding box center [658, 841] width 194 height 33
type input "DD"
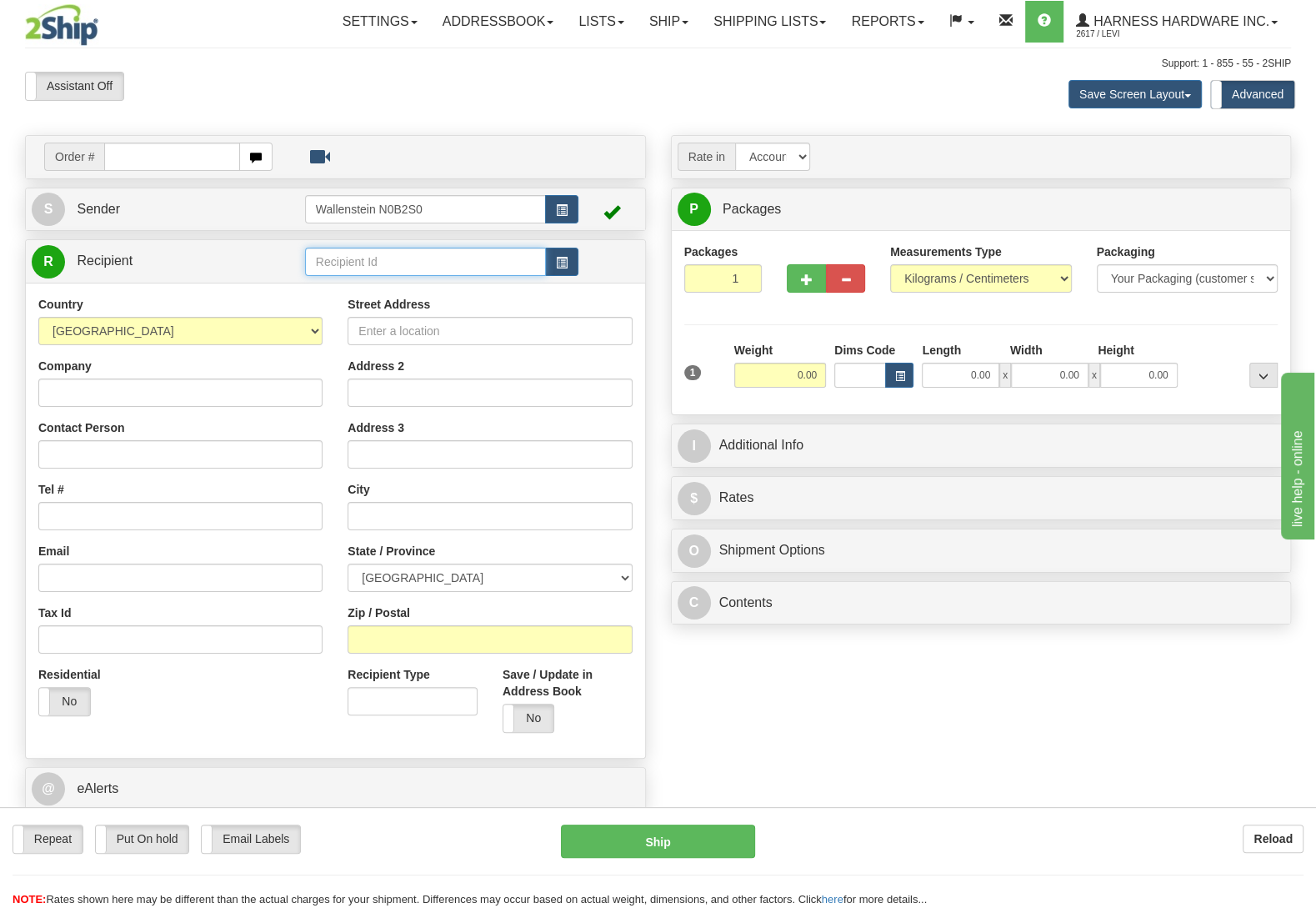
click at [402, 255] on input "text" at bounding box center [425, 262] width 241 height 29
click at [367, 283] on div "LEAS" at bounding box center [421, 289] width 224 height 18
type input "LEAS"
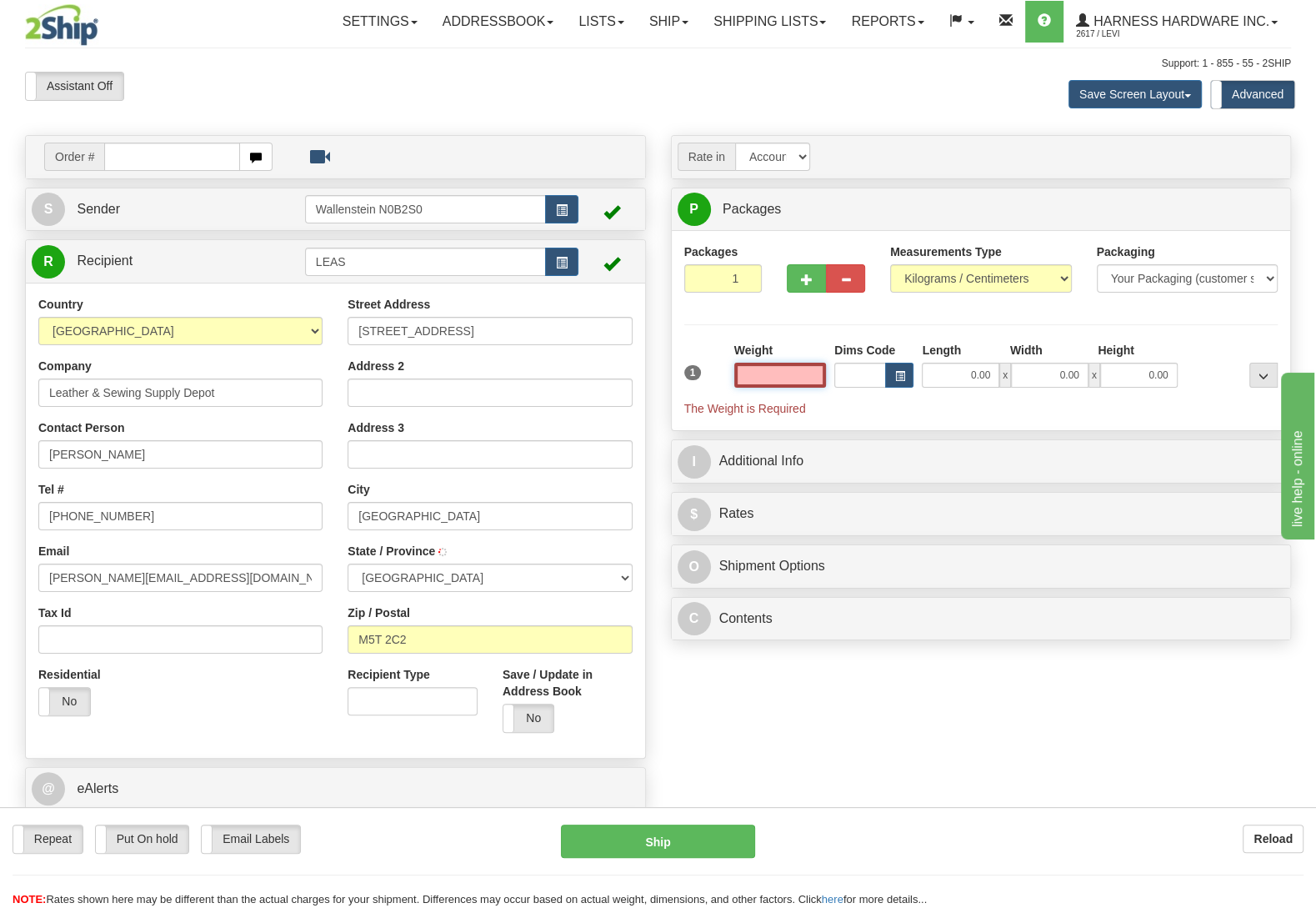
type input "TORONTO"
click at [787, 376] on input "text" at bounding box center [781, 375] width 92 height 25
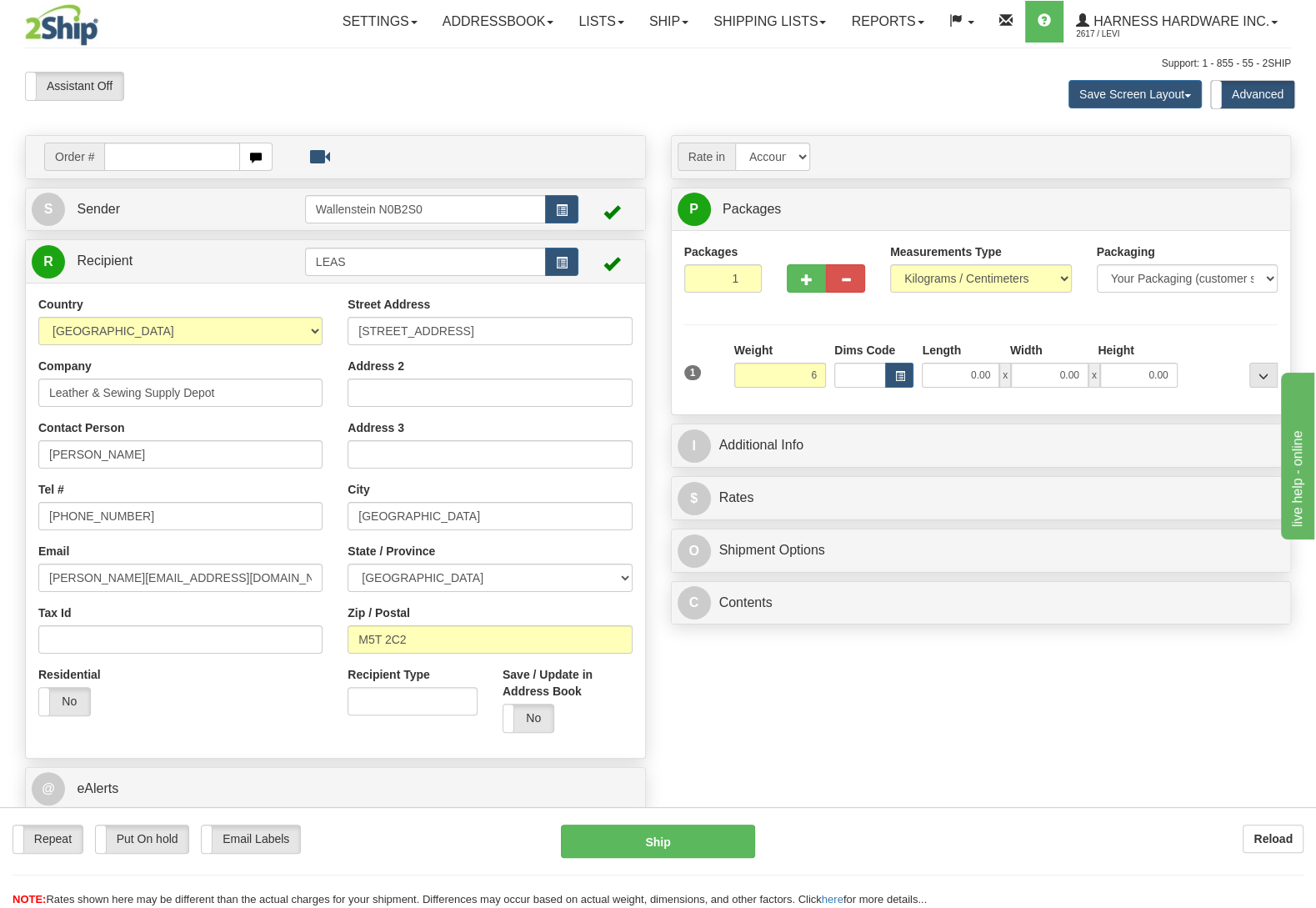
type input "6.00"
click at [1209, 353] on div at bounding box center [1232, 365] width 100 height 46
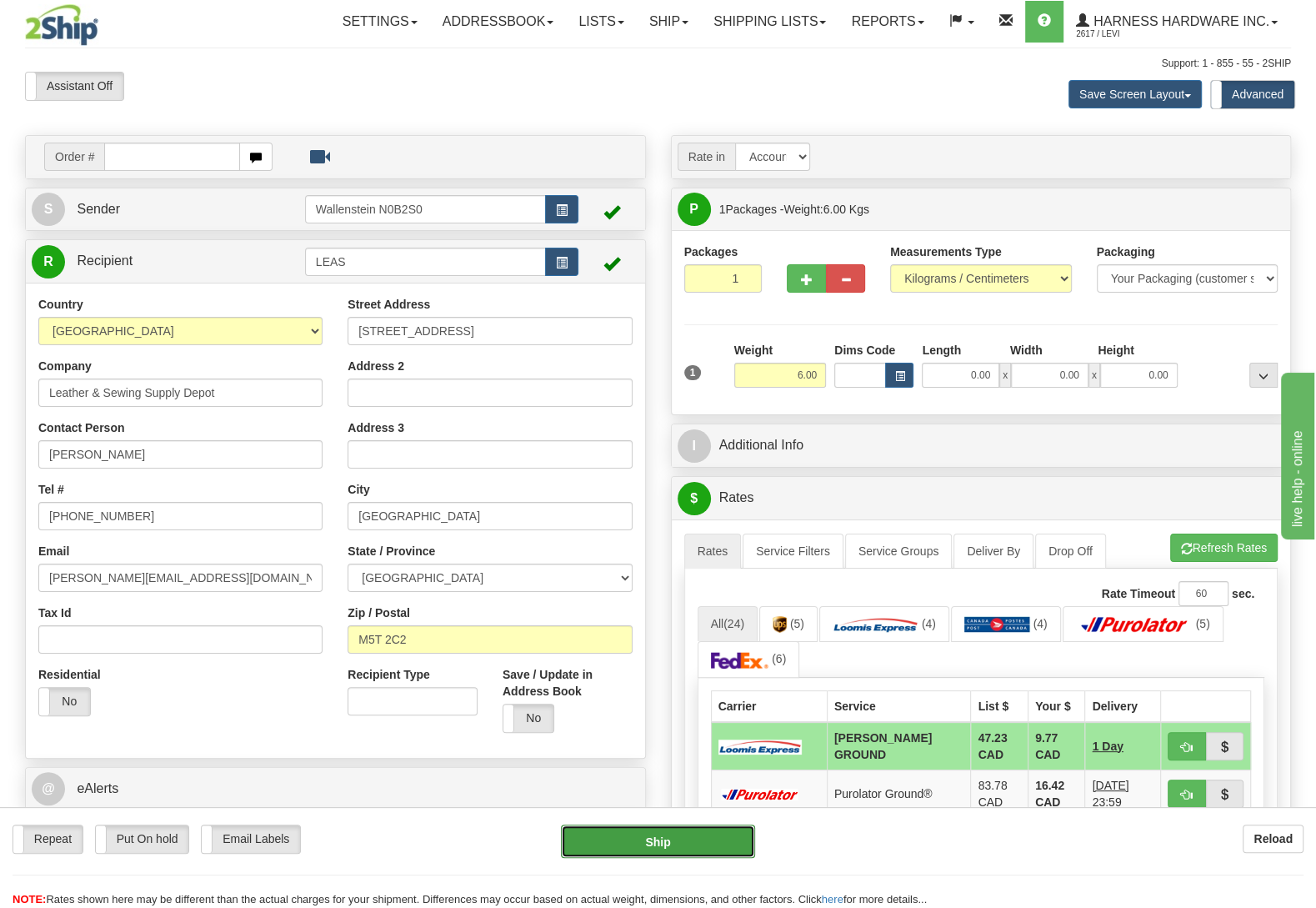
click at [646, 841] on button "Ship" at bounding box center [658, 841] width 194 height 33
type input "DD"
